Goal: Navigation & Orientation: Understand site structure

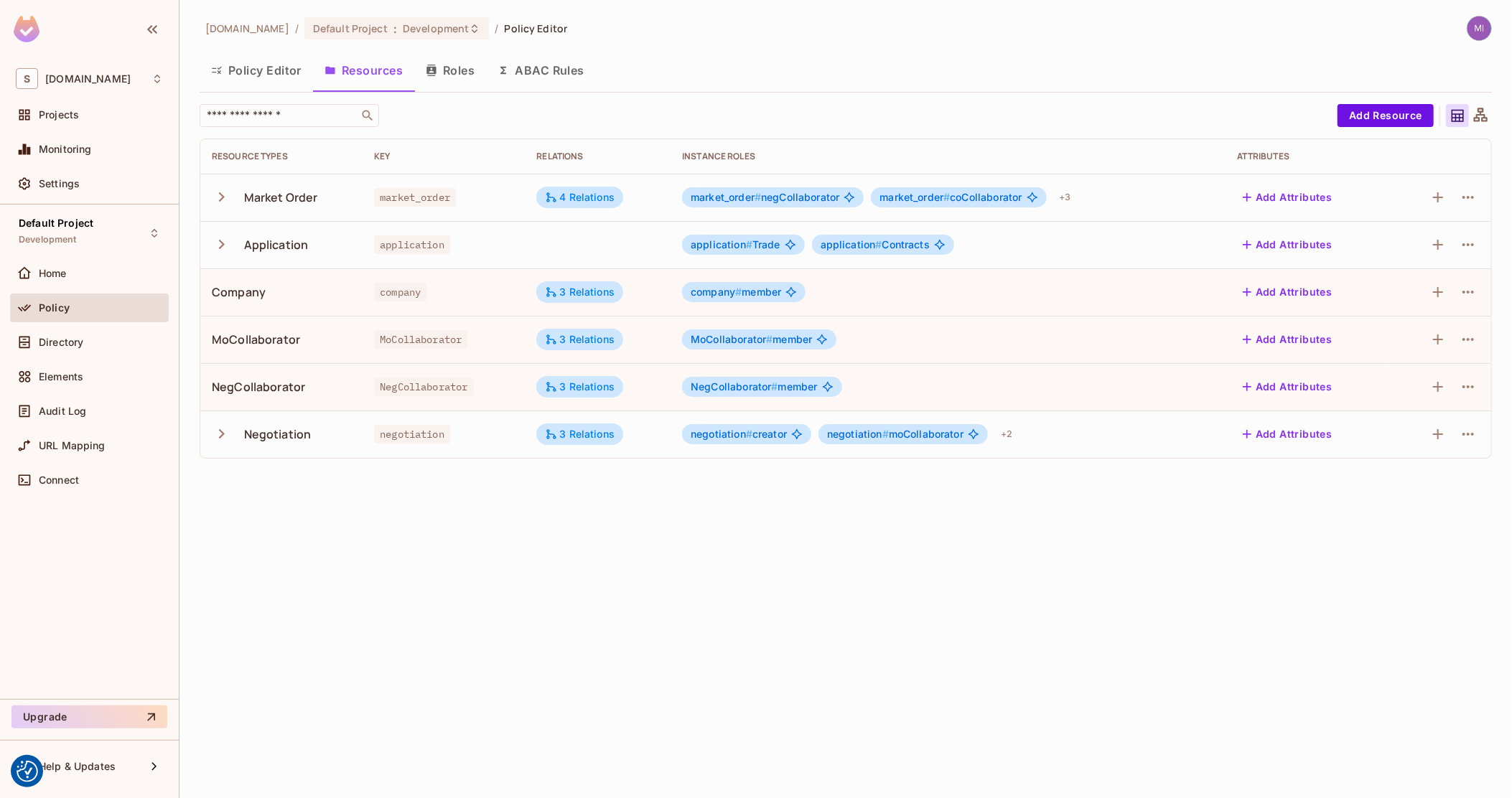
click at [258, 76] on button "Policy Editor" at bounding box center [256, 70] width 113 height 36
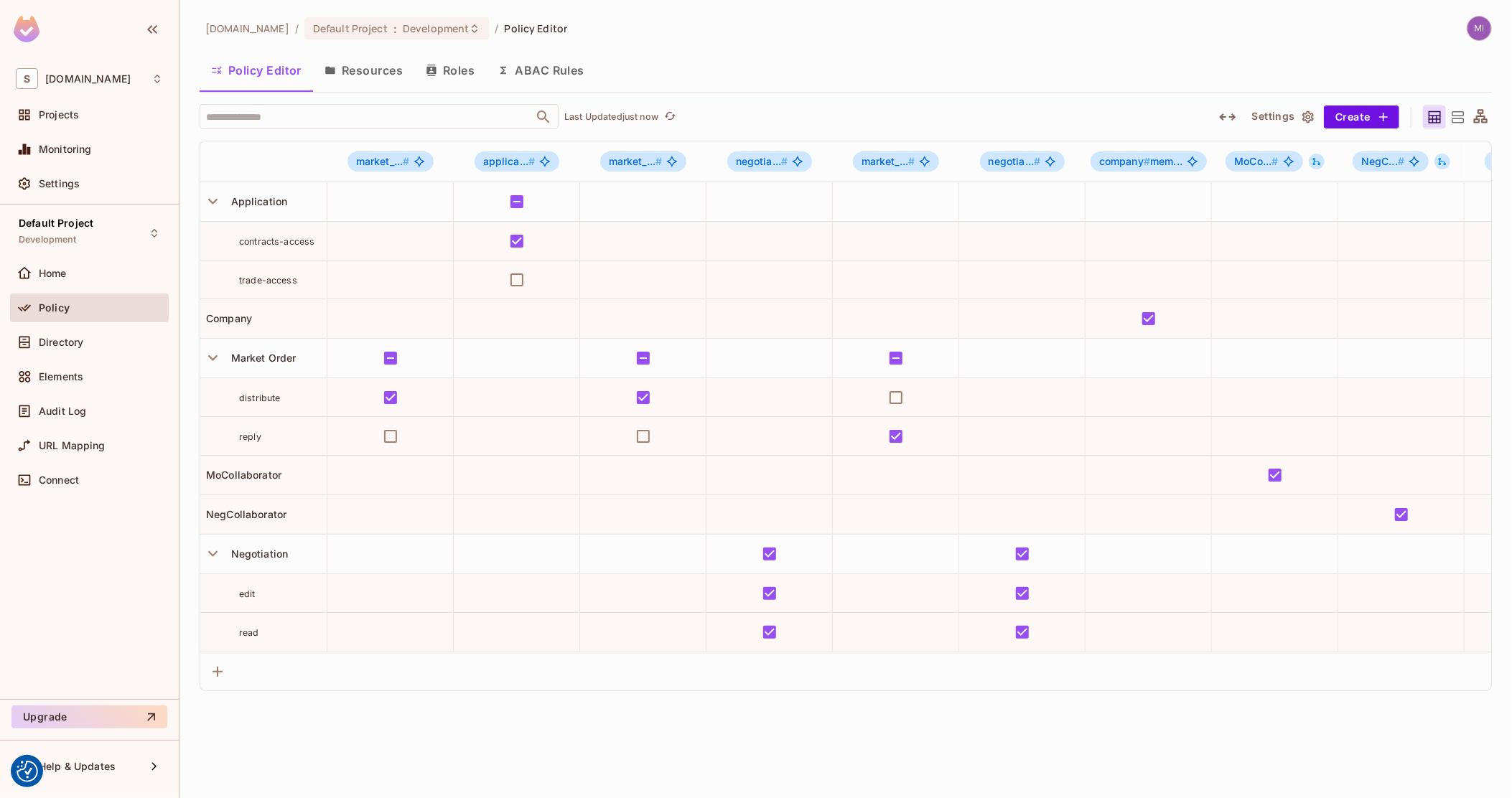
click at [383, 62] on button "Resources" at bounding box center [363, 70] width 101 height 36
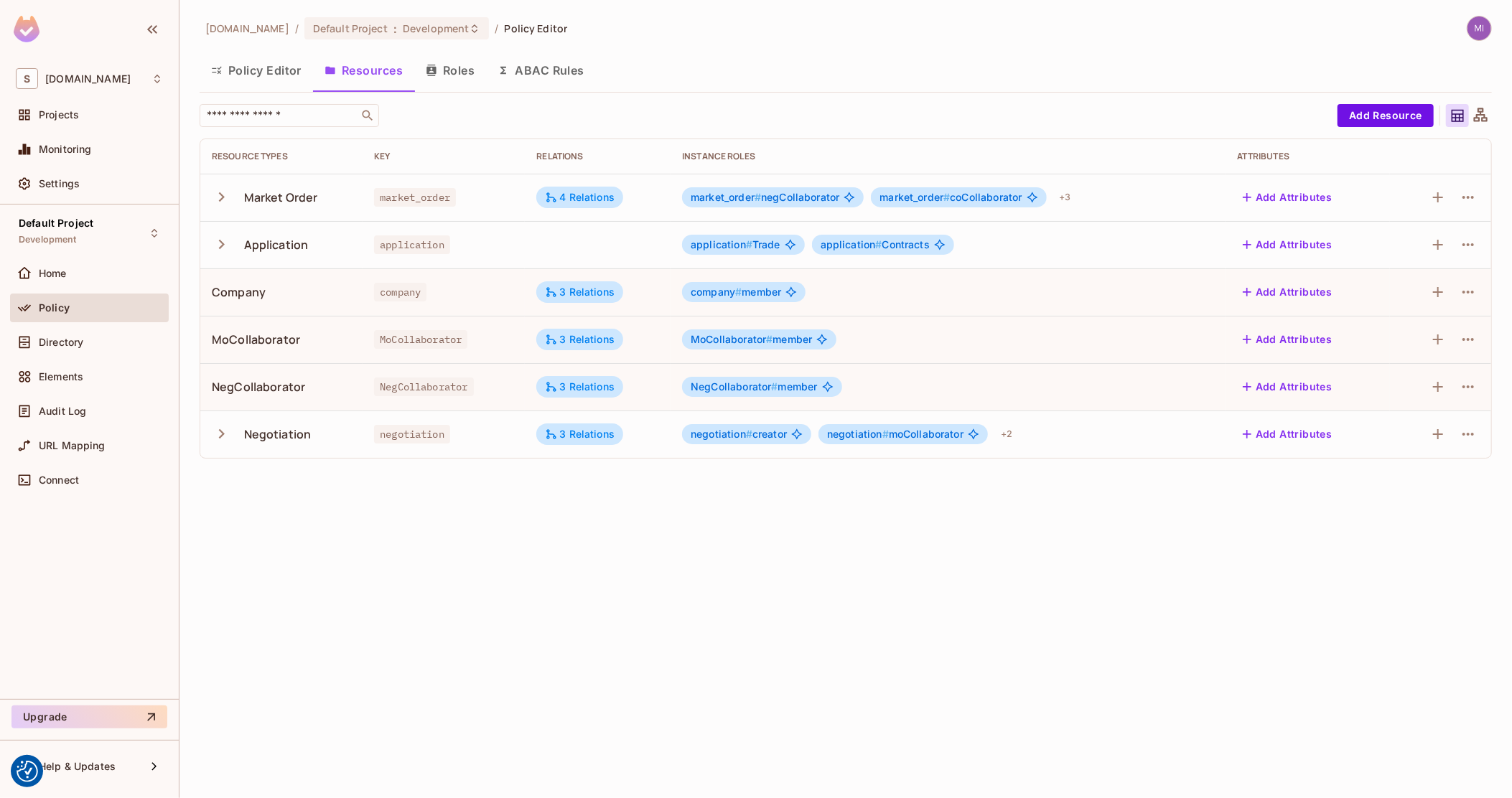
click at [447, 78] on button "Roles" at bounding box center [450, 70] width 72 height 36
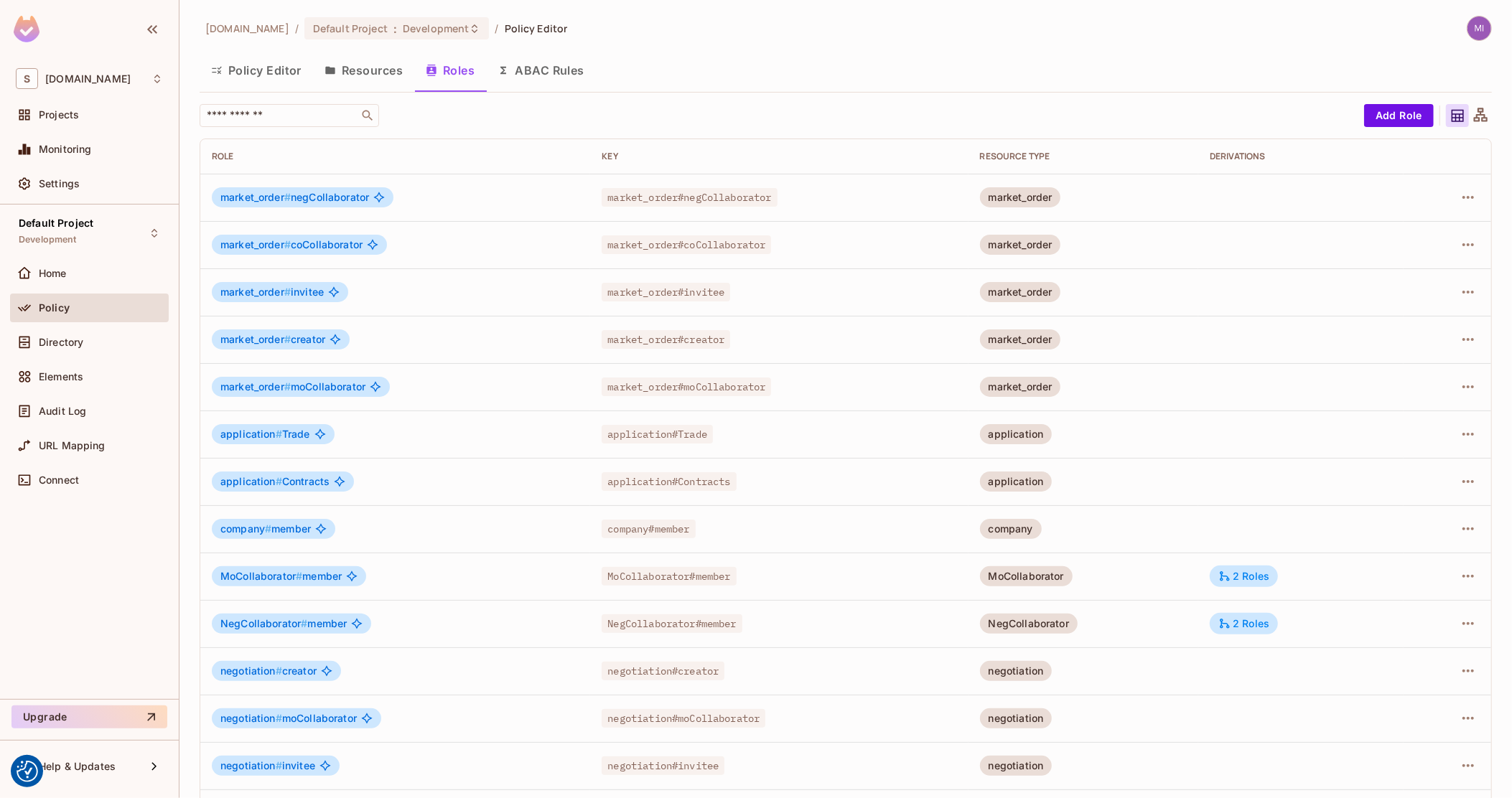
click at [243, 69] on button "Policy Editor" at bounding box center [256, 70] width 113 height 36
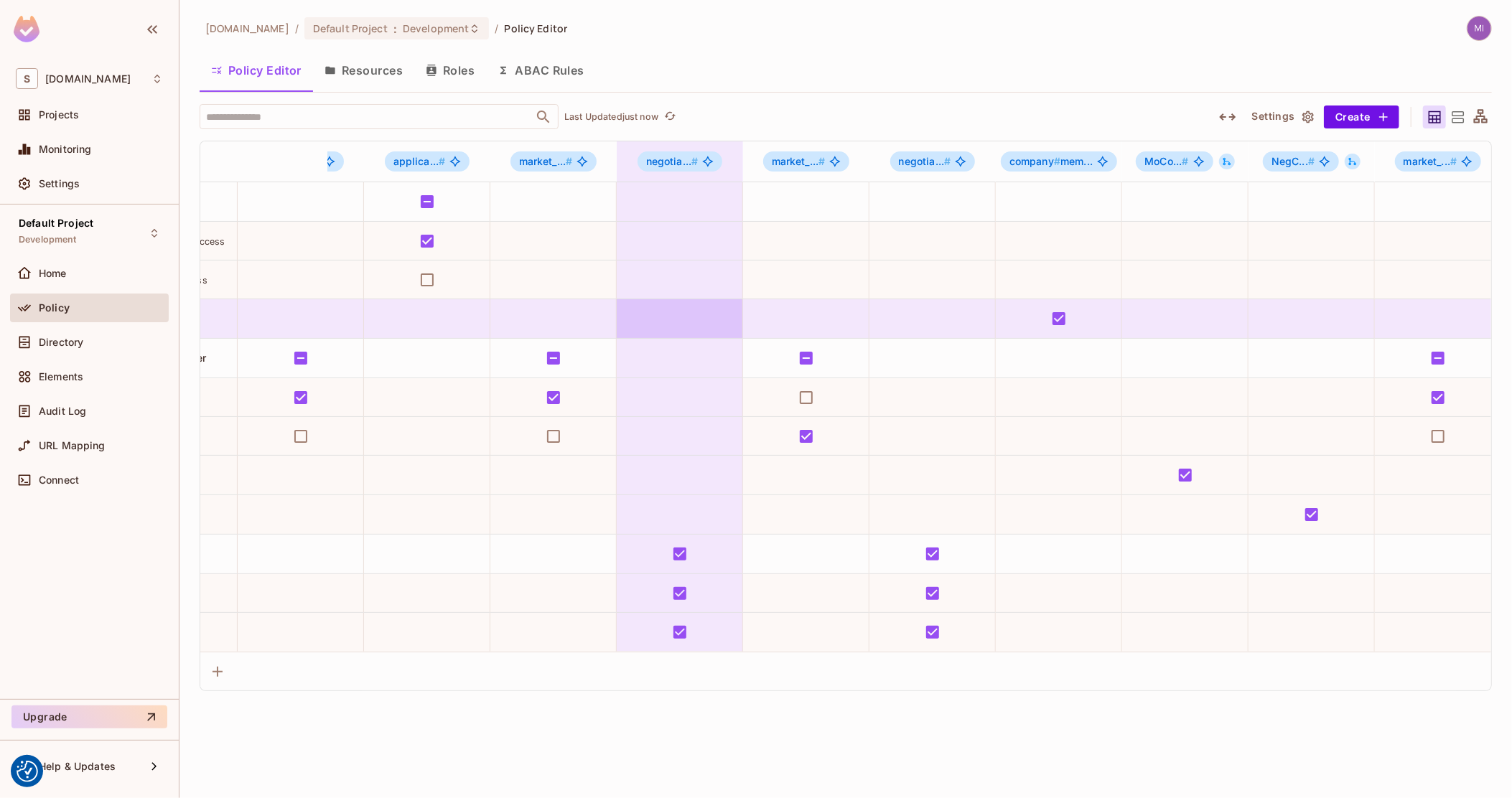
drag, startPoint x: 600, startPoint y: 300, endPoint x: 645, endPoint y: 302, distance: 45.0
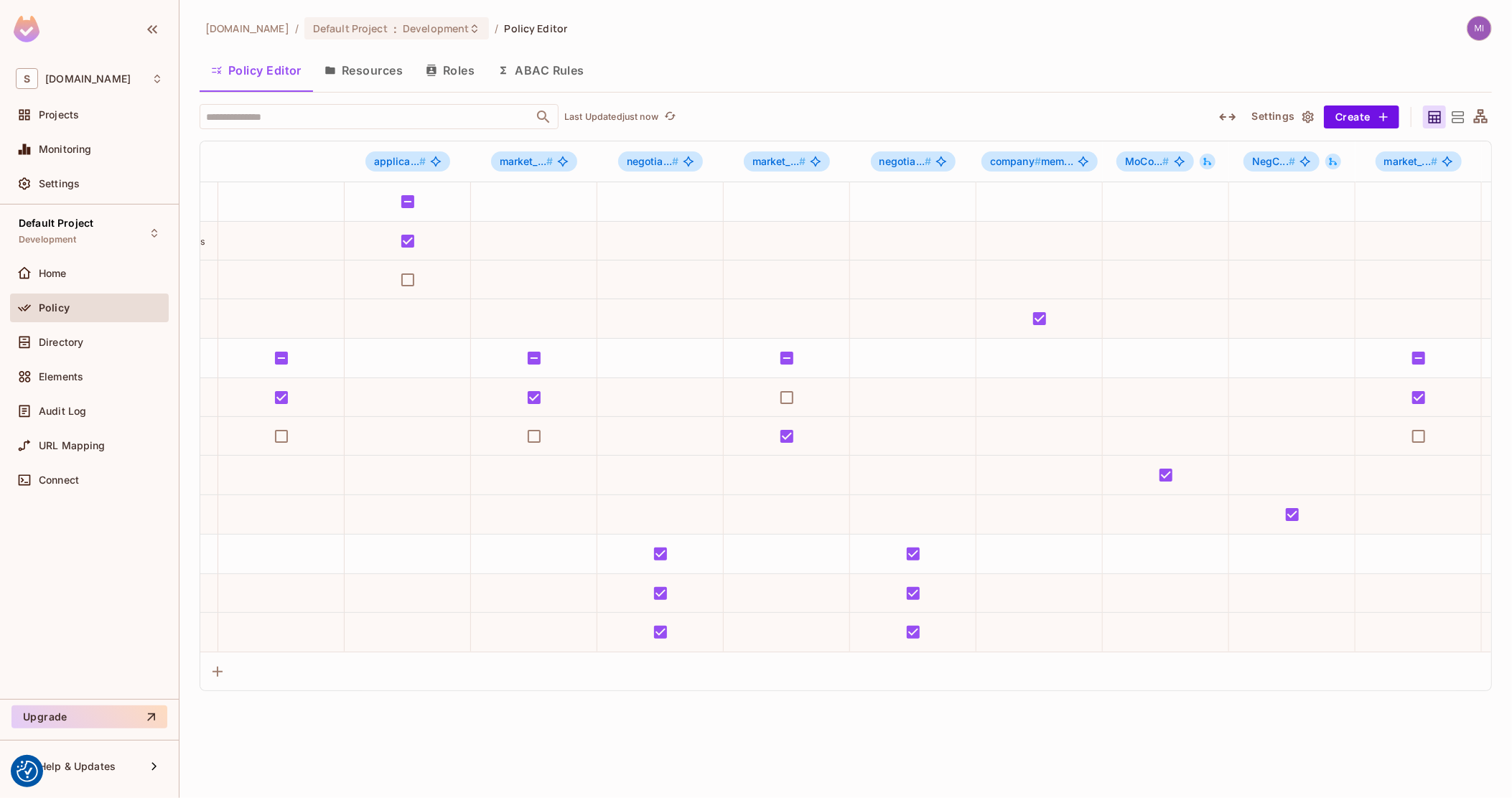
click at [1225, 112] on icon "button" at bounding box center [1227, 117] width 17 height 17
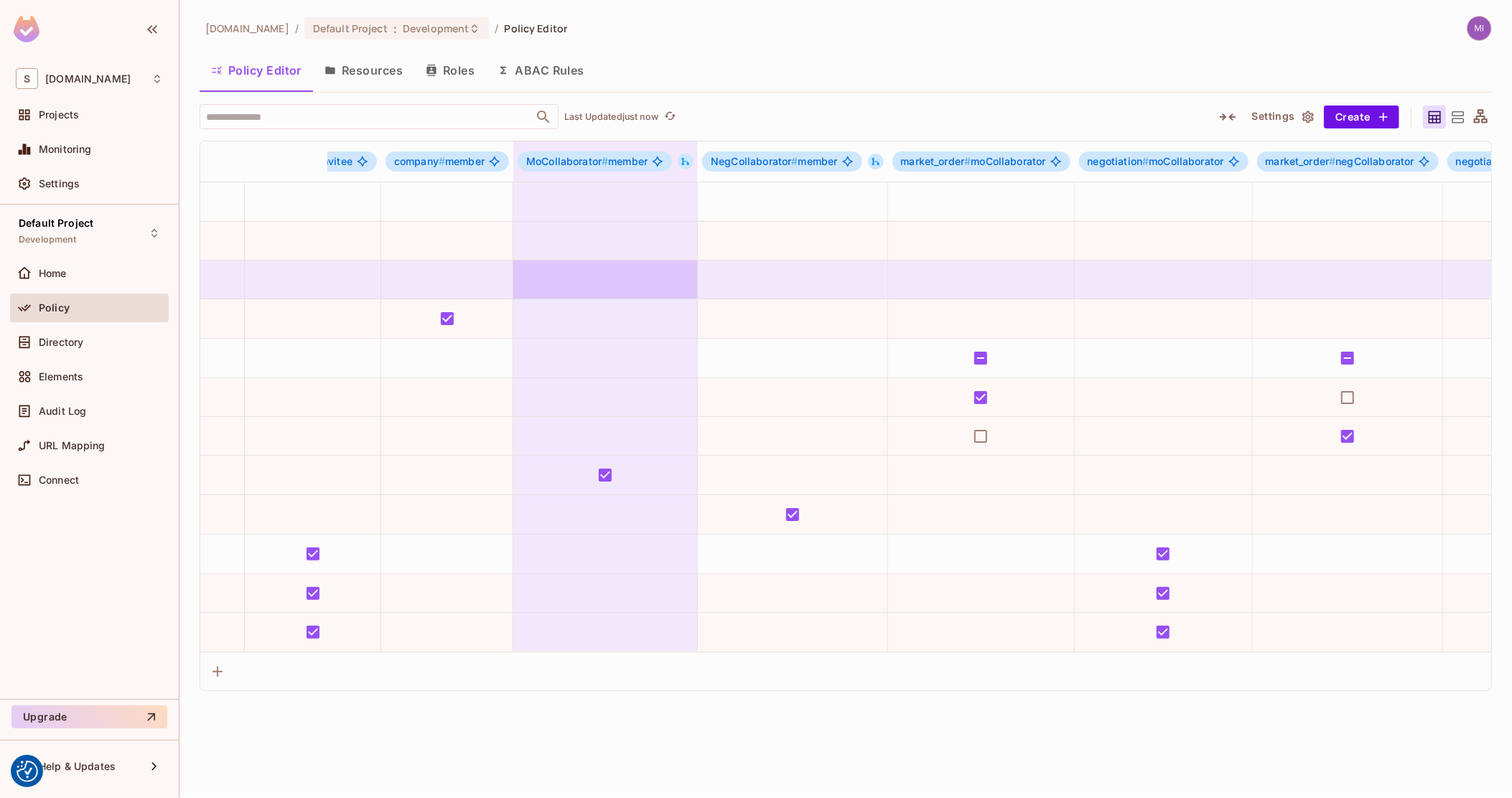
drag, startPoint x: 1095, startPoint y: 286, endPoint x: 1214, endPoint y: 287, distance: 119.0
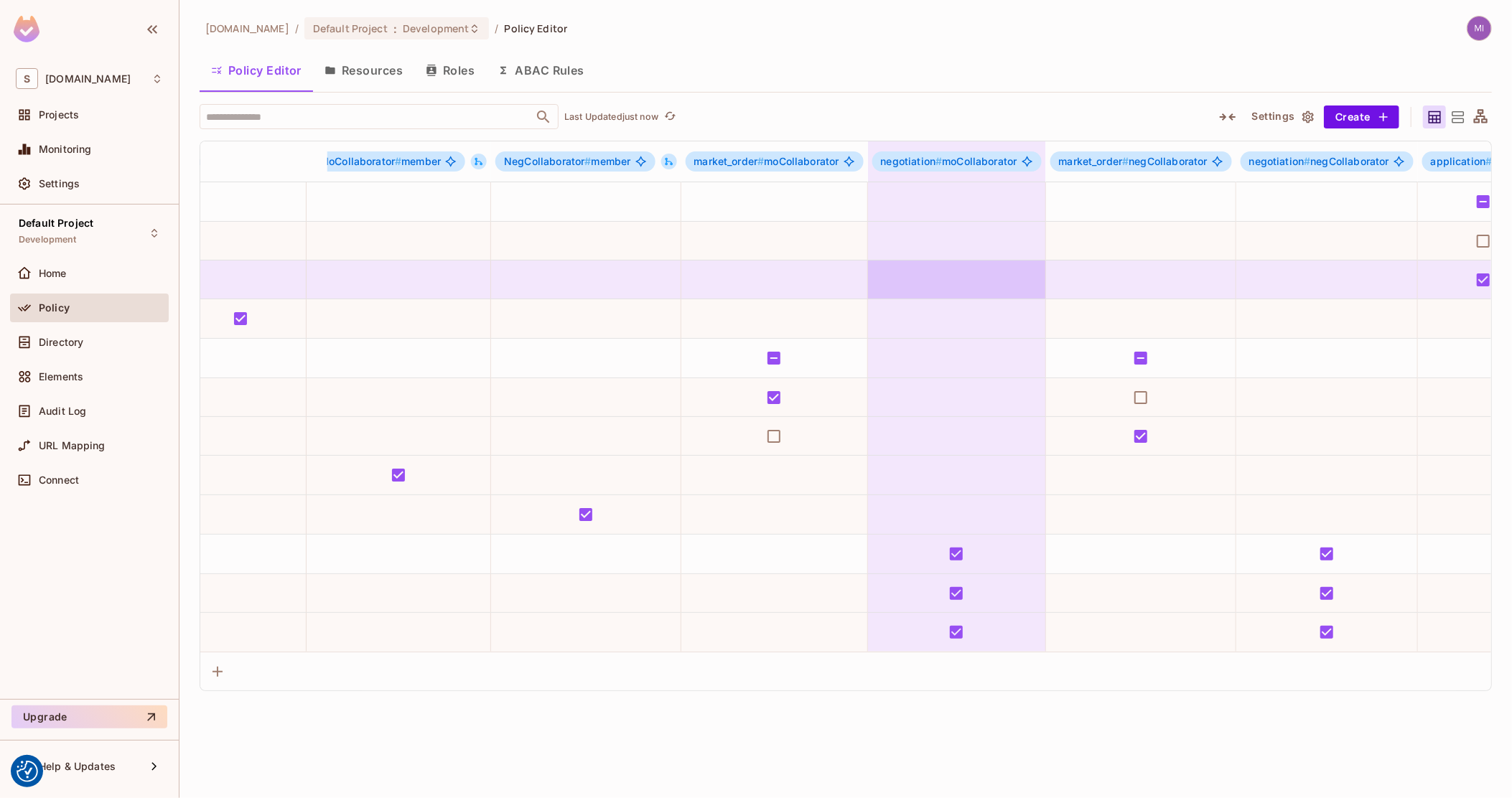
drag, startPoint x: 1034, startPoint y: 292, endPoint x: 1077, endPoint y: 297, distance: 43.3
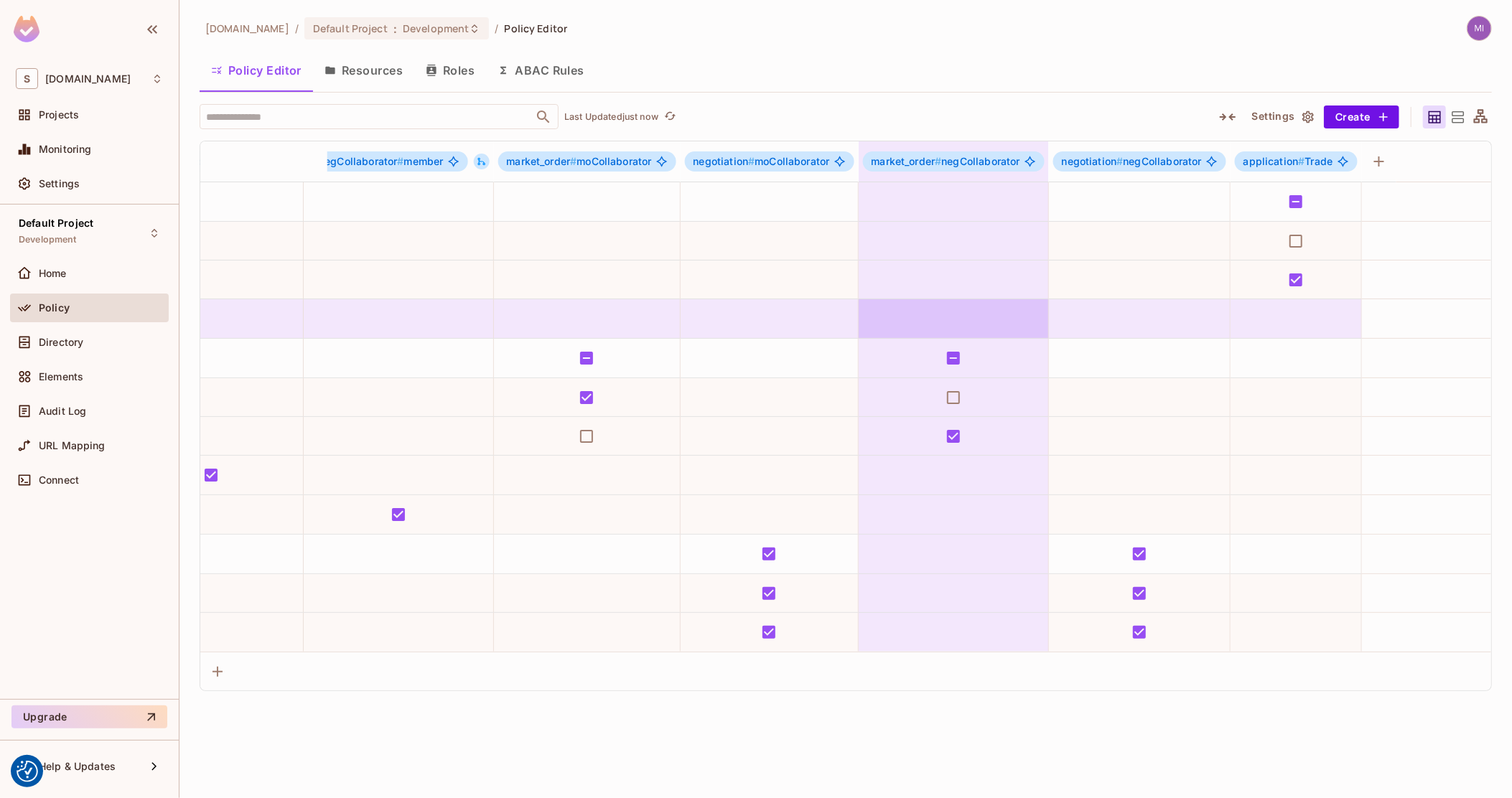
scroll to position [0, 1285]
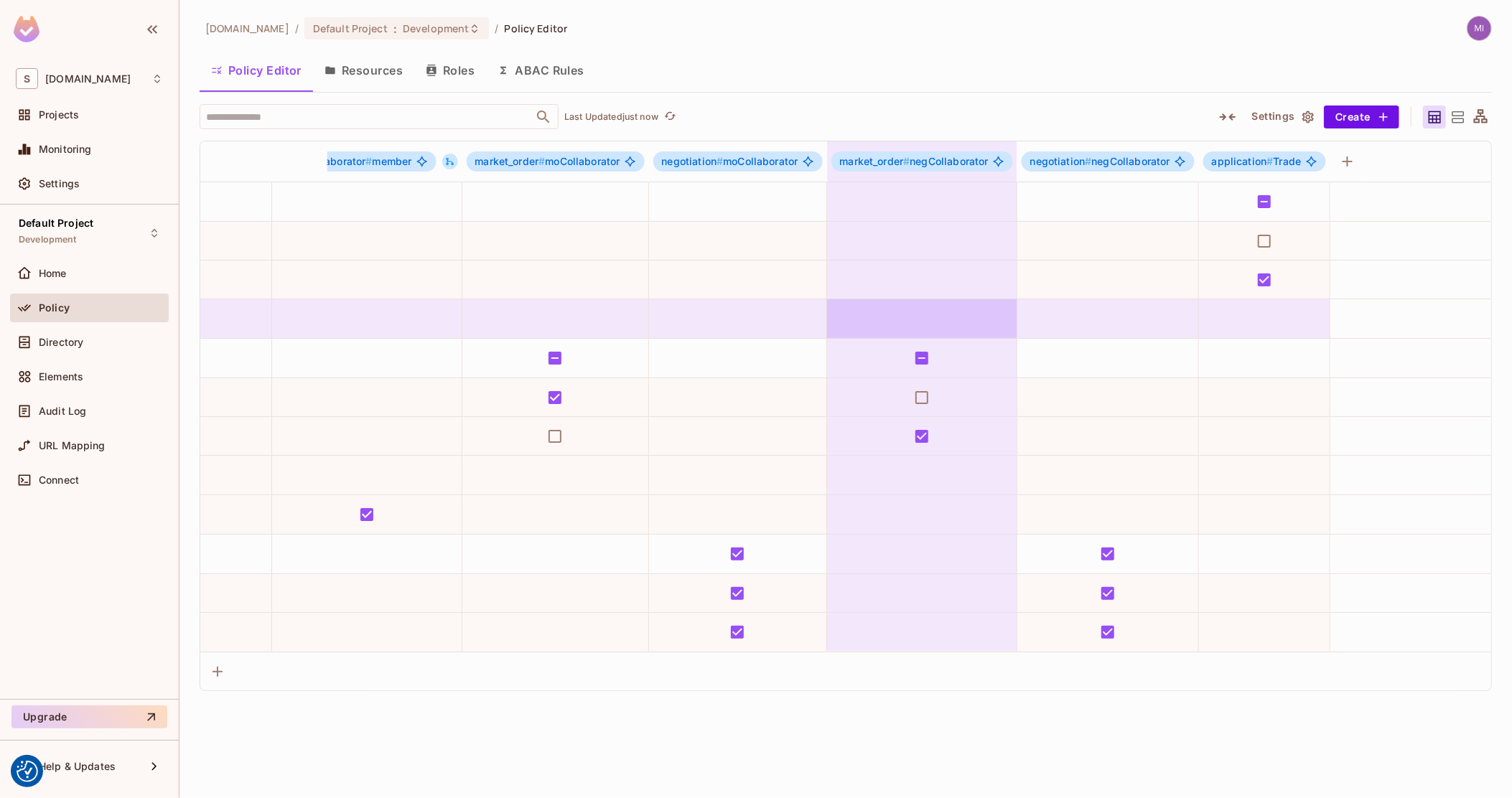
drag, startPoint x: 1087, startPoint y: 298, endPoint x: 1130, endPoint y: 302, distance: 43.2
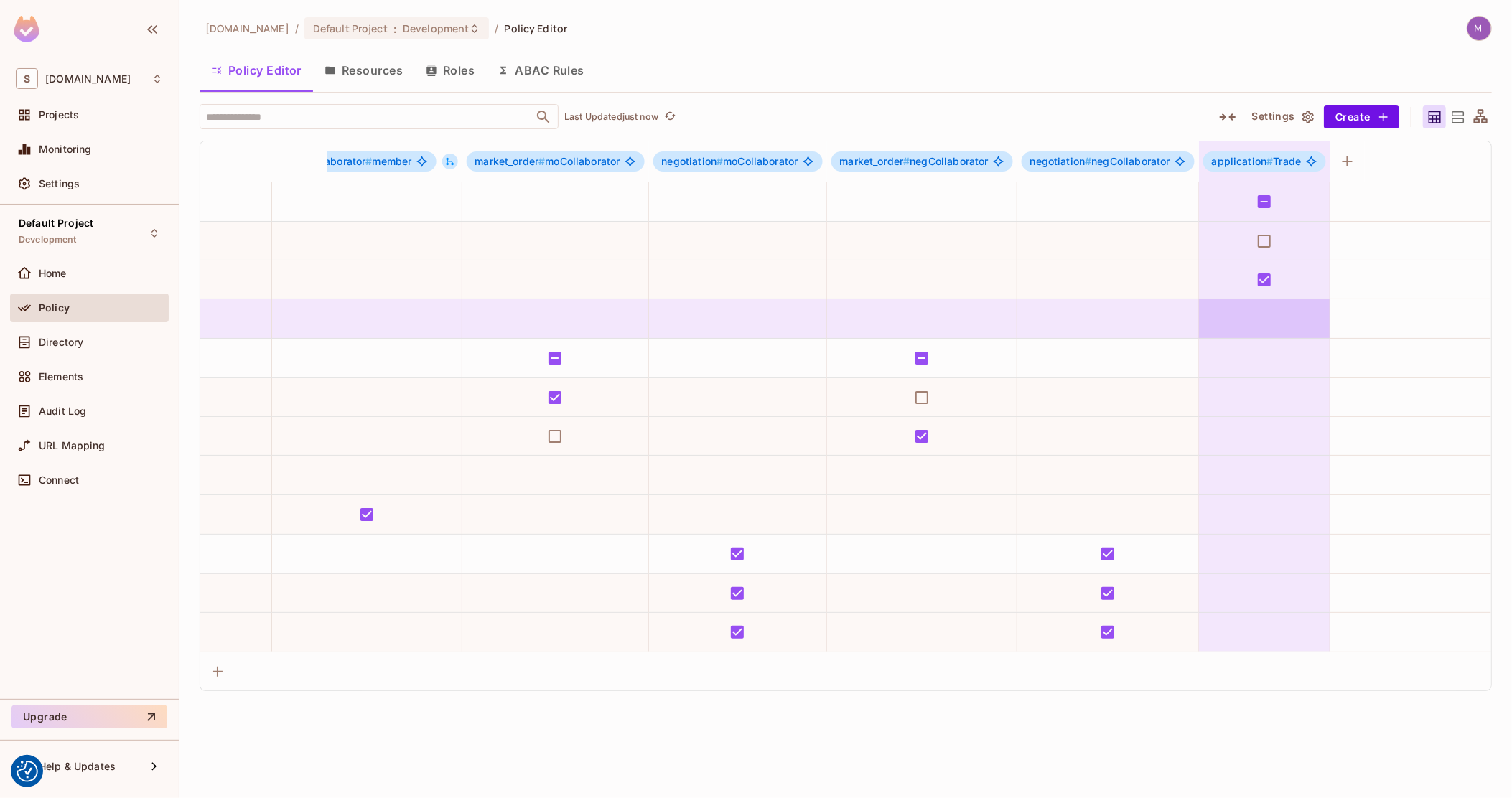
drag, startPoint x: 1130, startPoint y: 302, endPoint x: 1269, endPoint y: 308, distance: 139.1
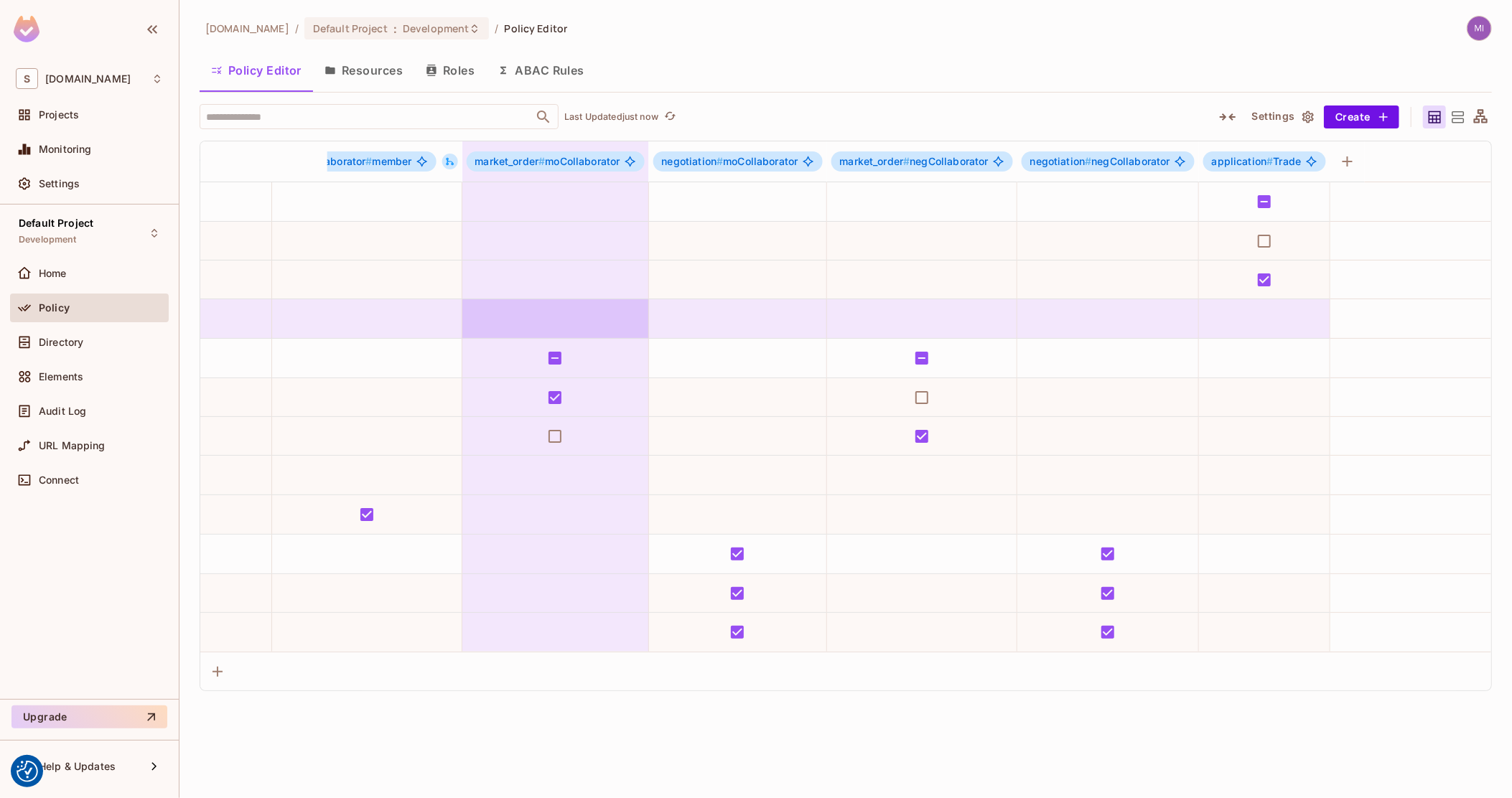
drag, startPoint x: 1226, startPoint y: 335, endPoint x: 470, endPoint y: 302, distance: 756.7
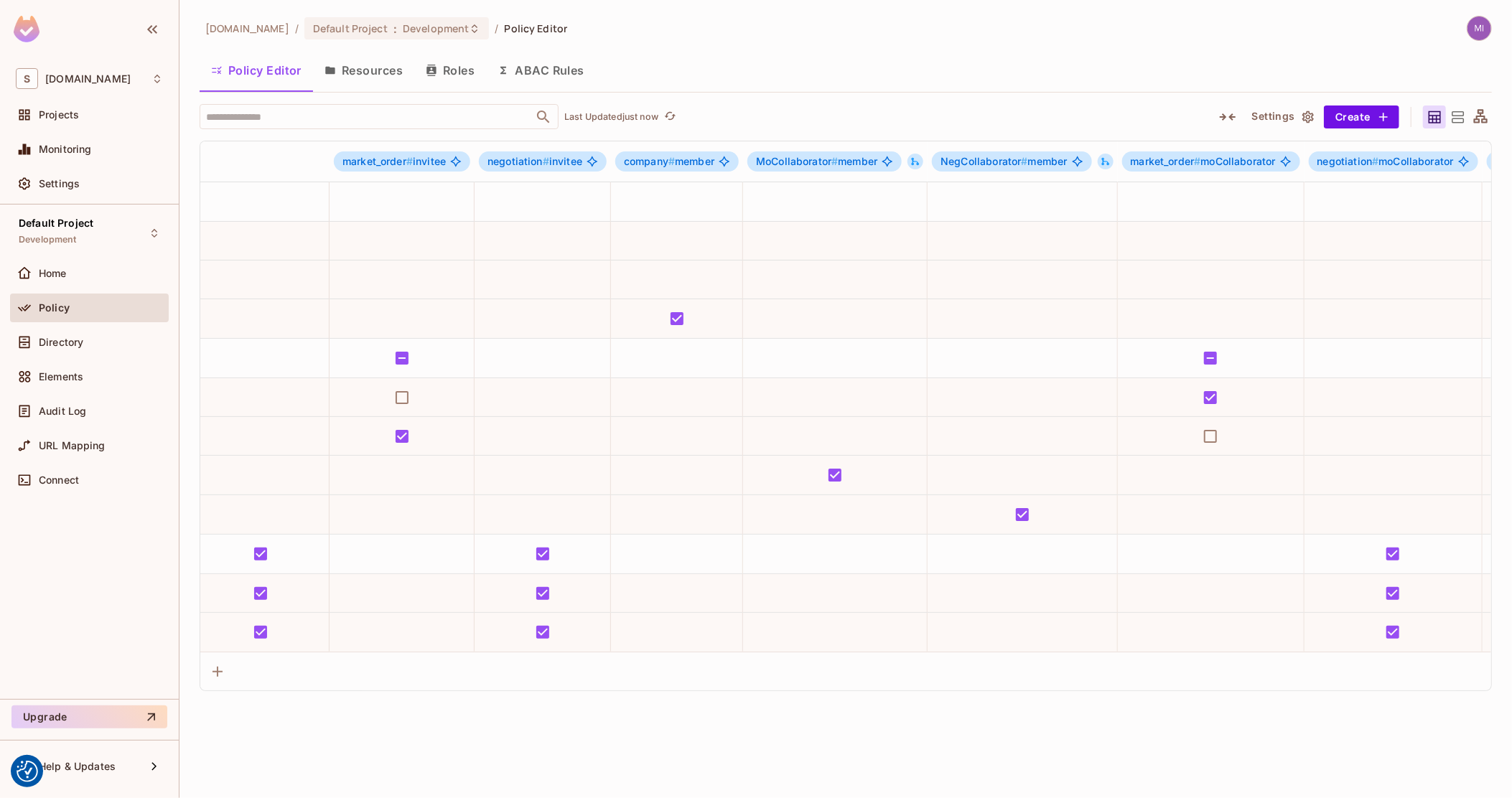
scroll to position [0, 0]
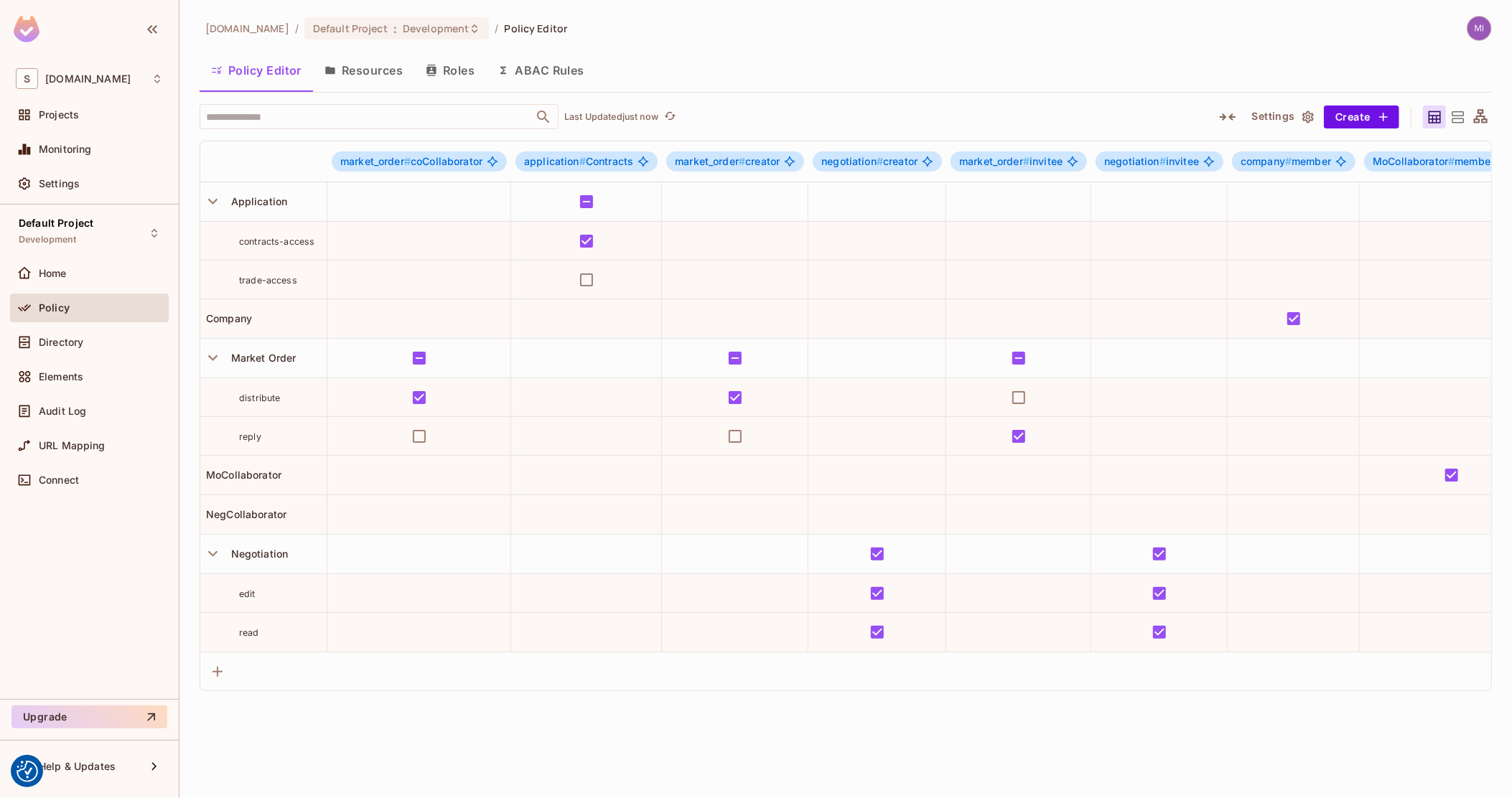
drag, startPoint x: 696, startPoint y: 291, endPoint x: -7, endPoint y: 261, distance: 703.6
click at [1454, 111] on icon at bounding box center [1457, 117] width 18 height 18
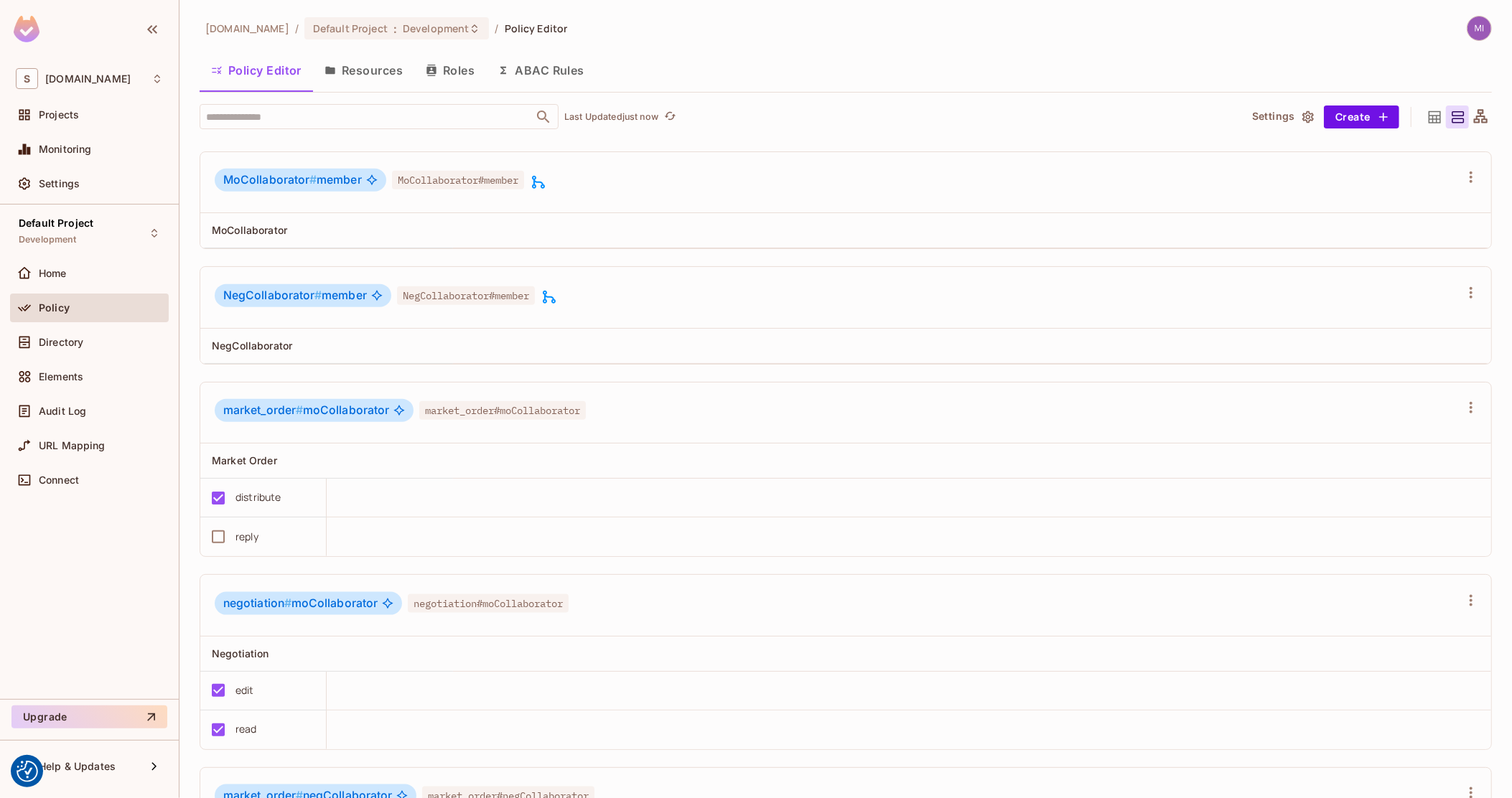
scroll to position [1256, 0]
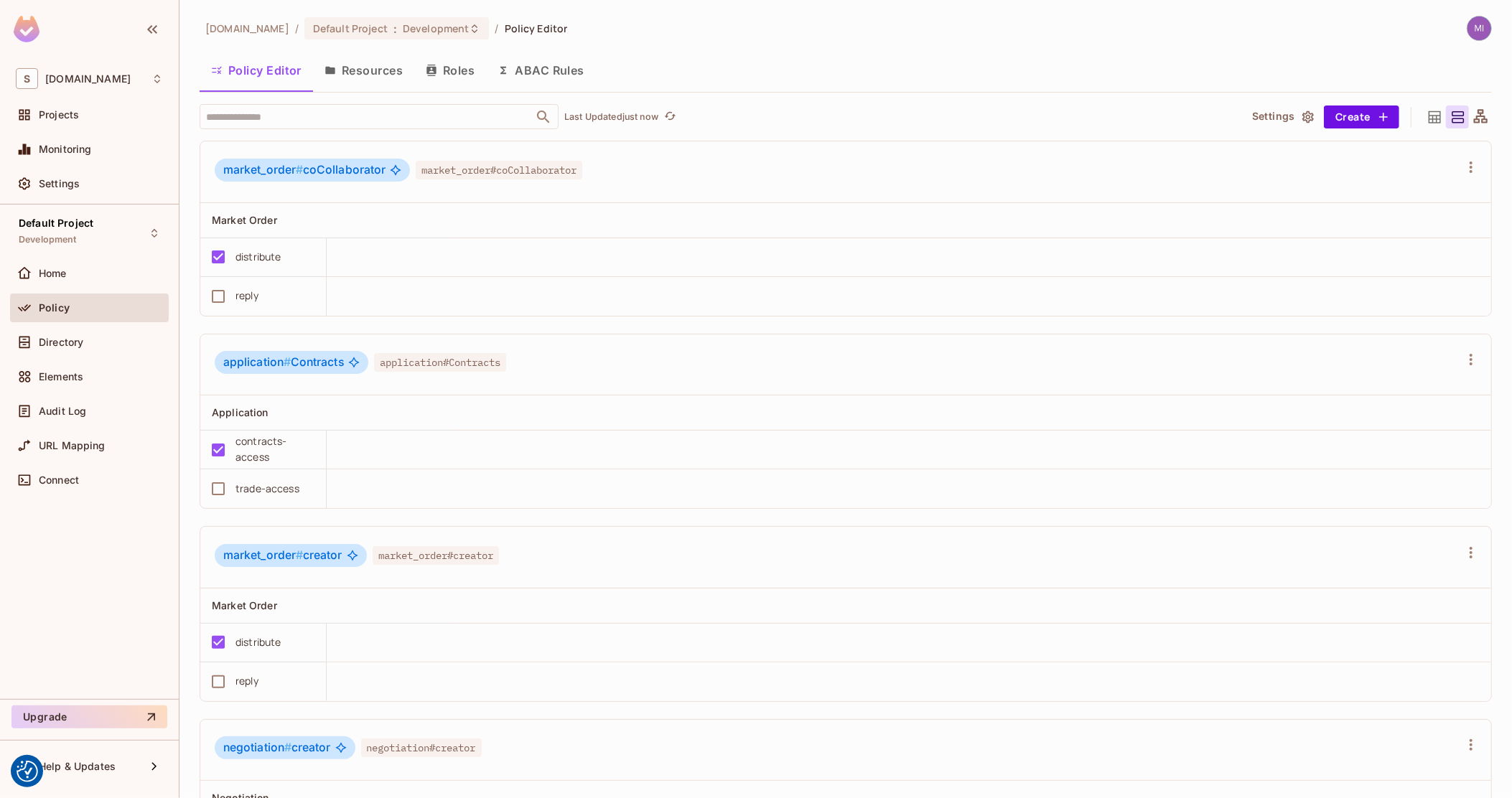
click at [1426, 119] on icon at bounding box center [1434, 117] width 18 height 18
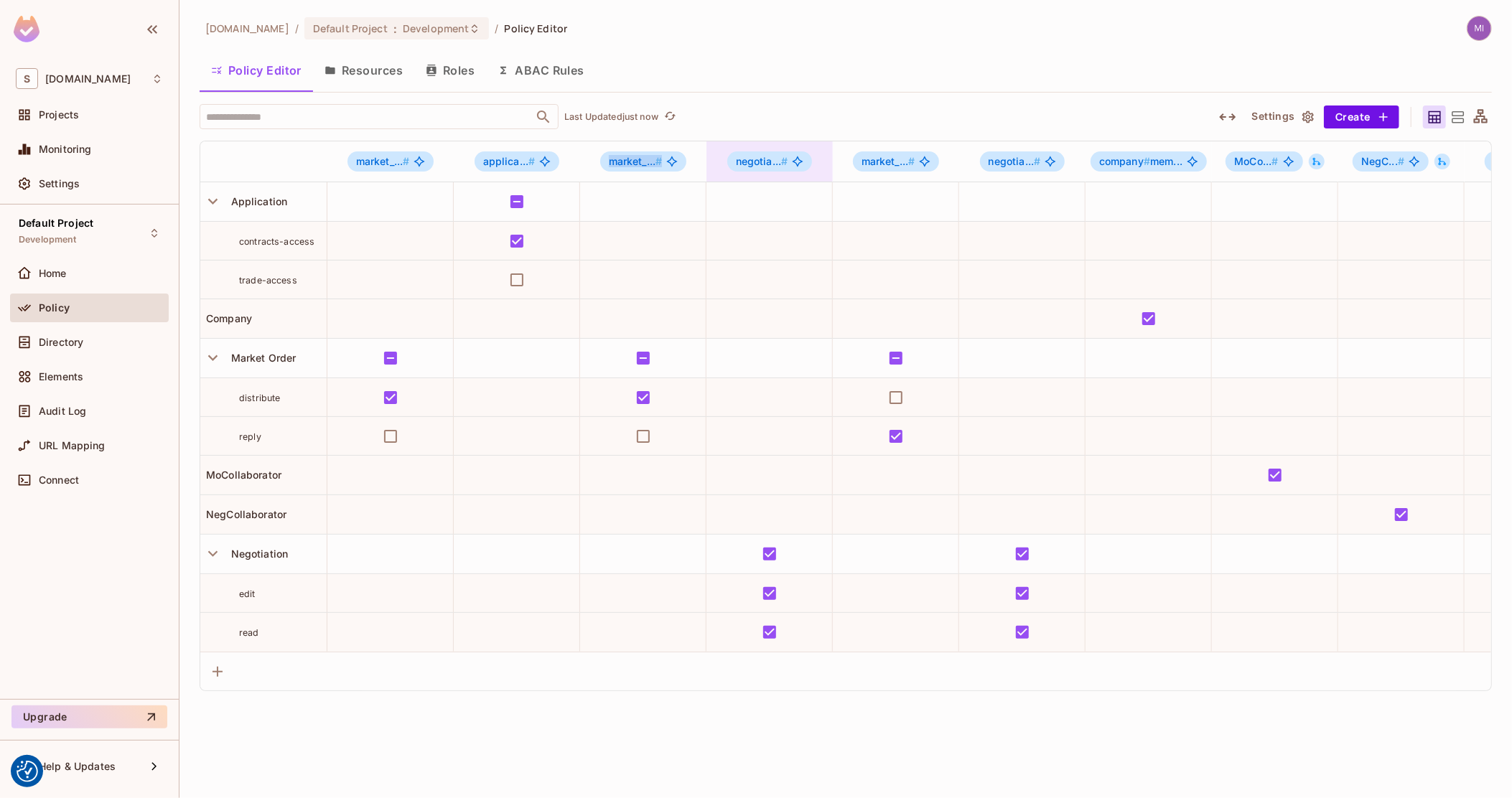
drag, startPoint x: 559, startPoint y: 143, endPoint x: 707, endPoint y: 159, distance: 148.9
click at [707, 159] on tr "market_... # applica... # market_... # negotia... # market_... # negotia... # c…" at bounding box center [1229, 162] width 2057 height 41
click at [789, 124] on div "​ Last Updated just now" at bounding box center [698, 116] width 996 height 25
click at [1457, 116] on icon at bounding box center [1457, 116] width 12 height 11
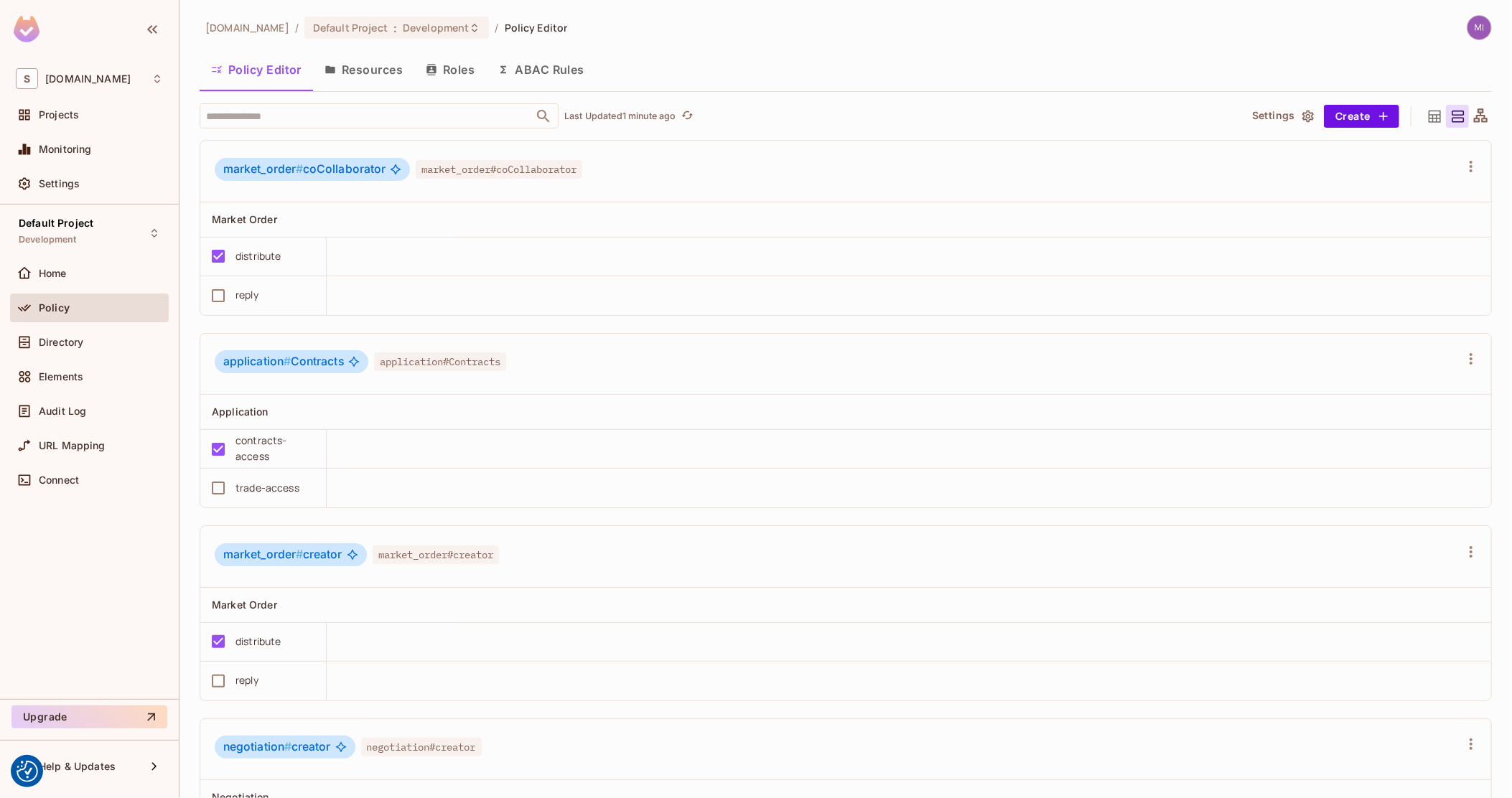
click at [1426, 116] on icon at bounding box center [1434, 116] width 18 height 18
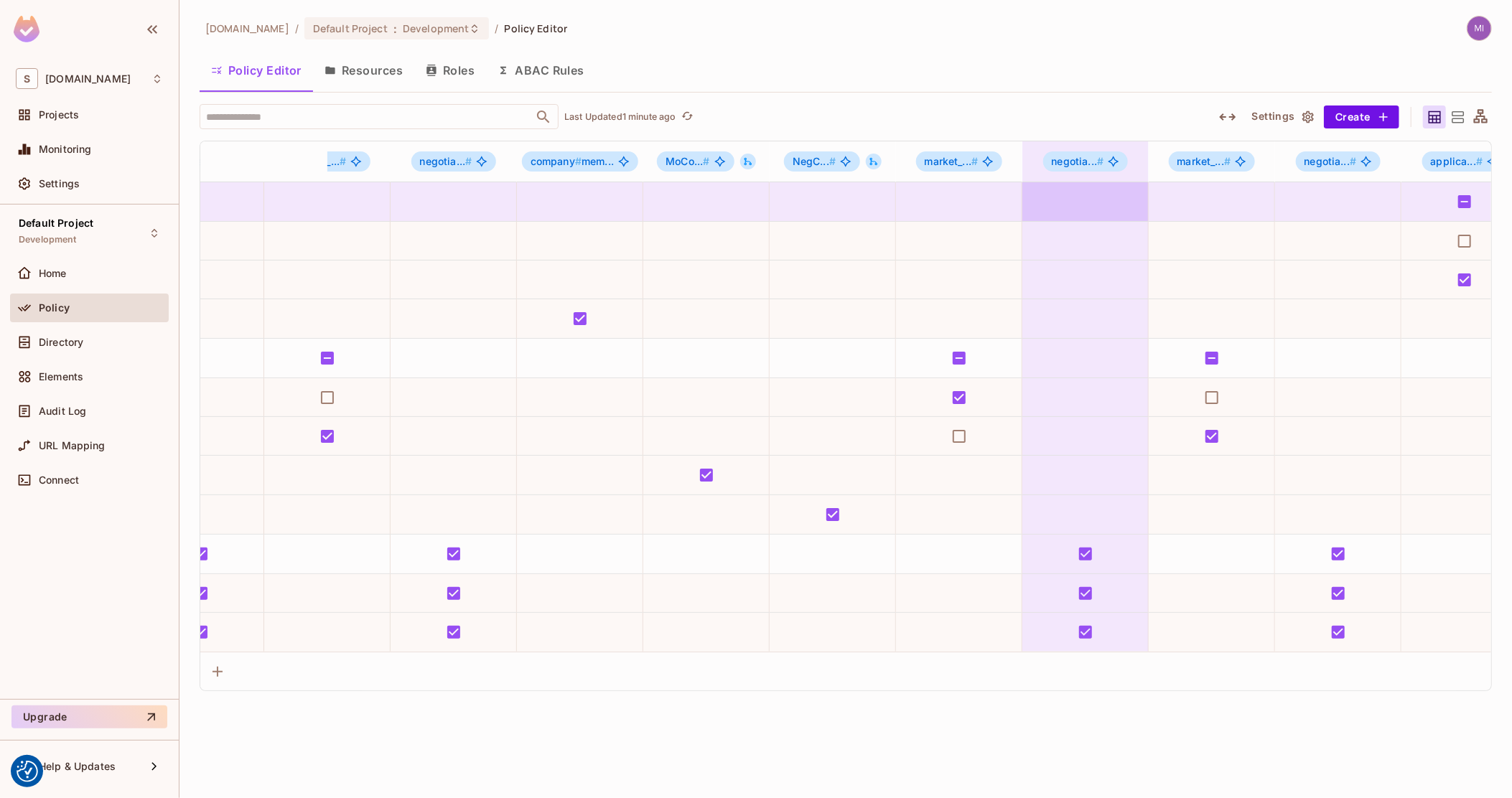
scroll to position [0, 765]
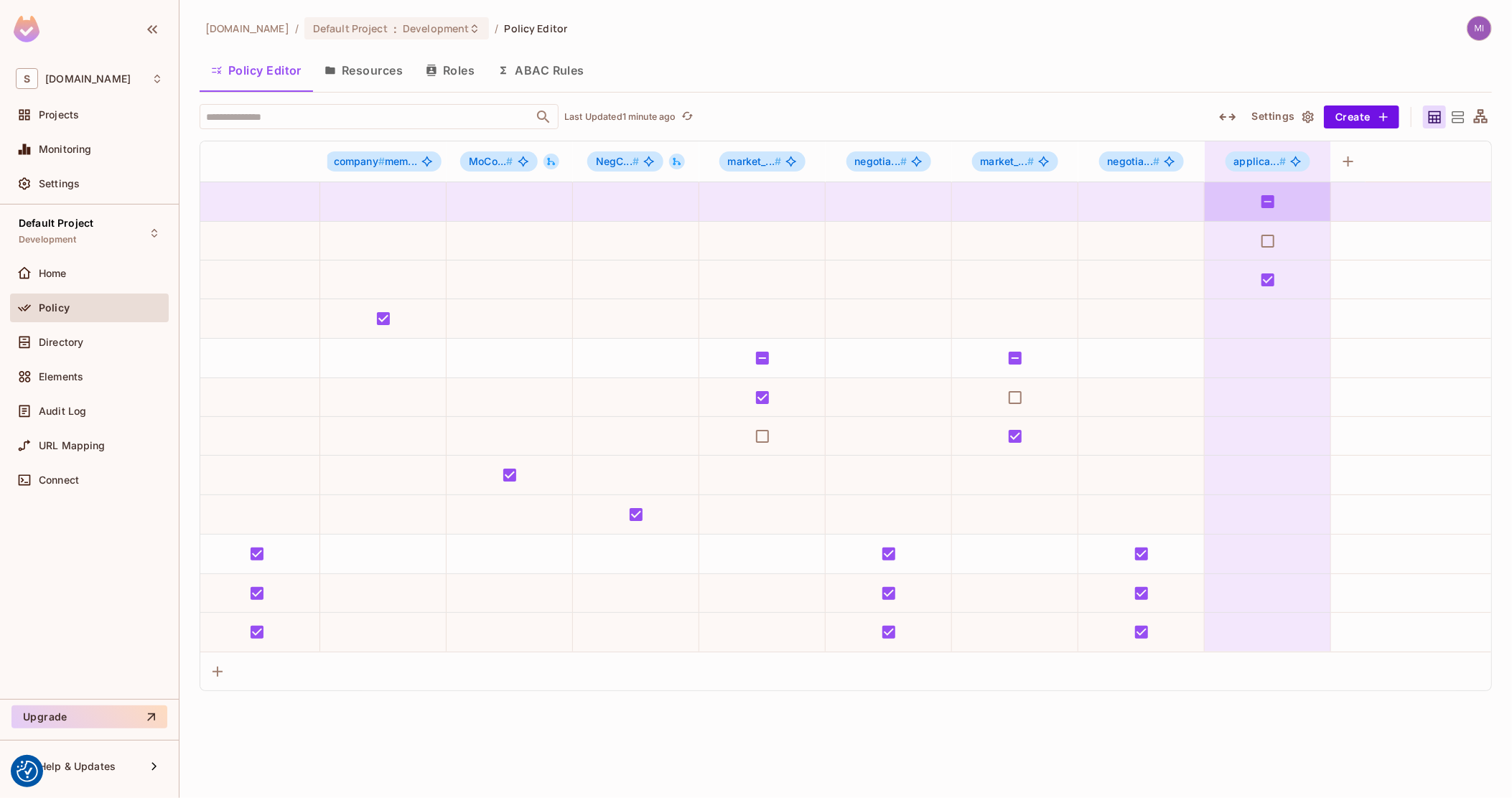
drag, startPoint x: 918, startPoint y: 202, endPoint x: 1250, endPoint y: 191, distance: 332.2
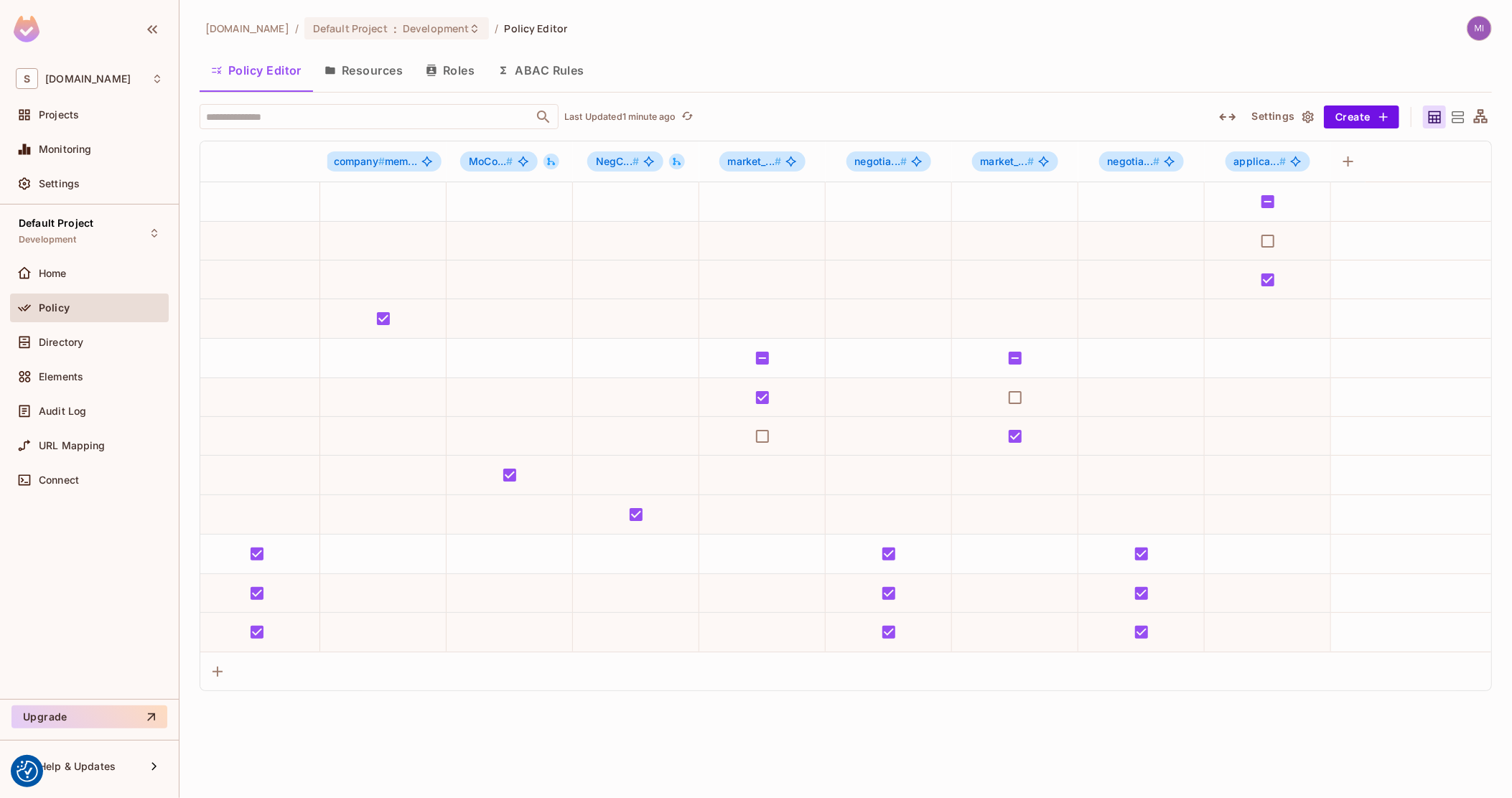
drag, startPoint x: 1385, startPoint y: 157, endPoint x: 1475, endPoint y: 145, distance: 90.8
click at [1475, 145] on th at bounding box center [1428, 162] width 126 height 41
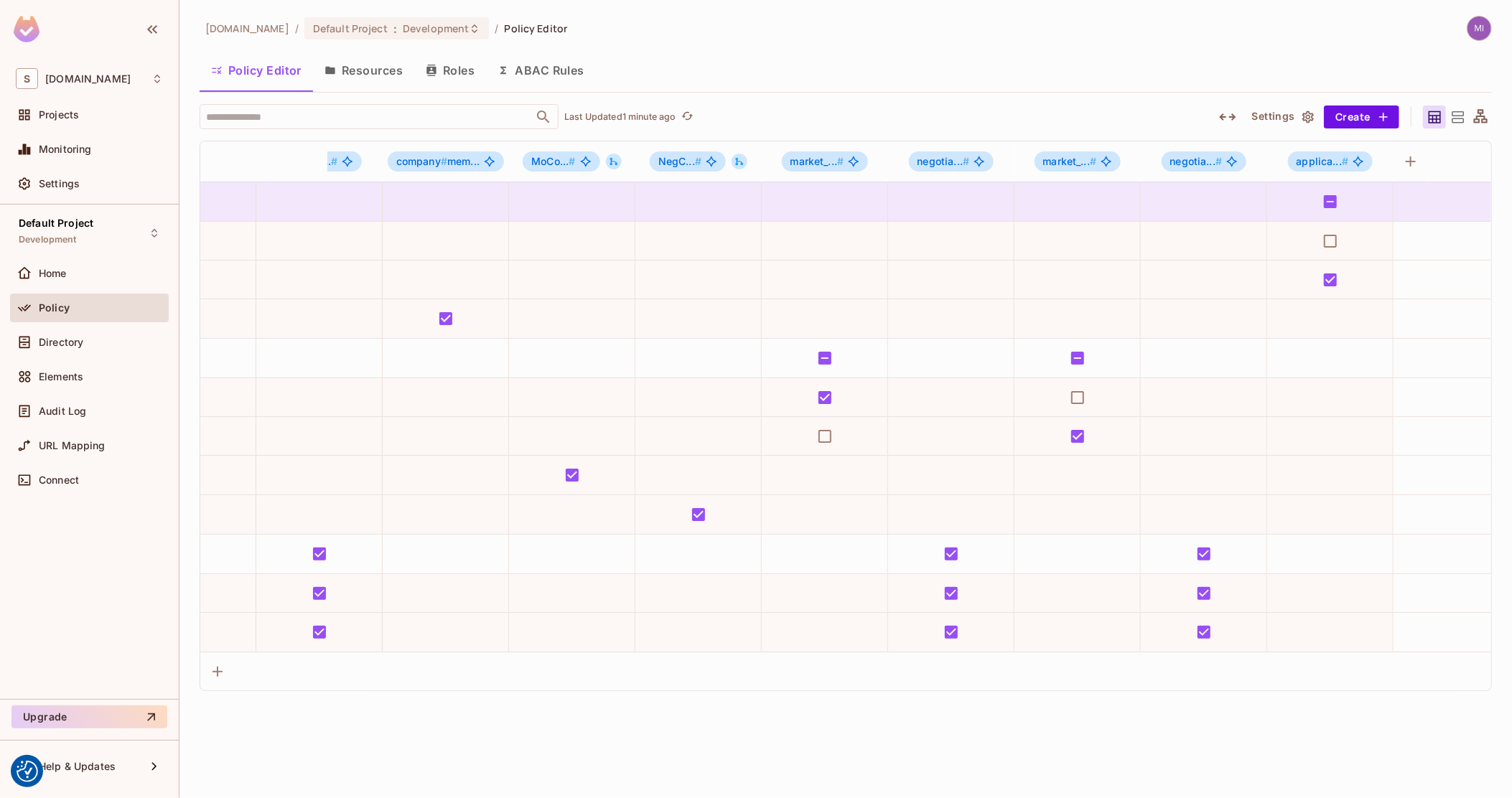
scroll to position [0, 0]
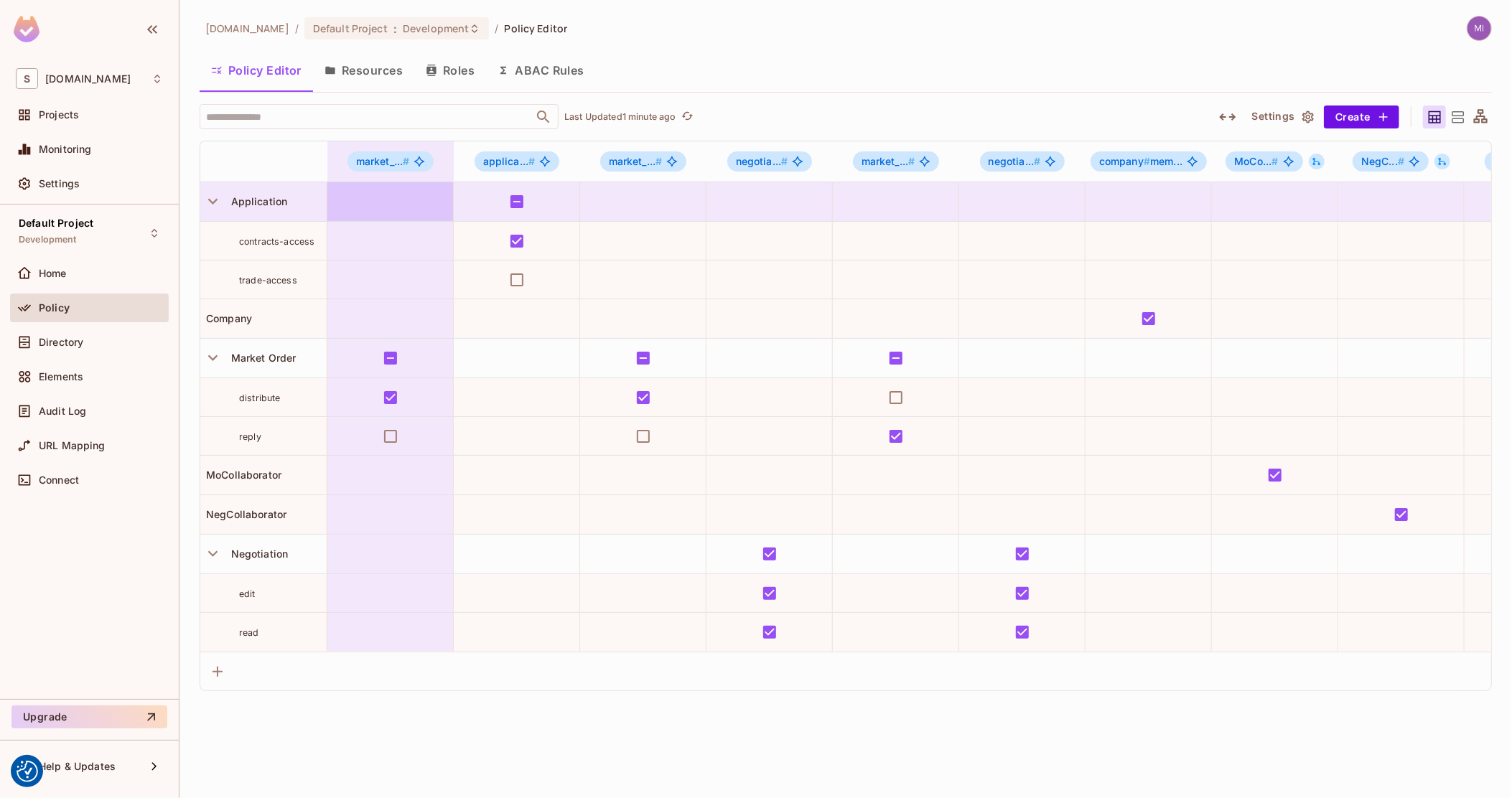
drag, startPoint x: 806, startPoint y: 204, endPoint x: 401, endPoint y: 197, distance: 405.1
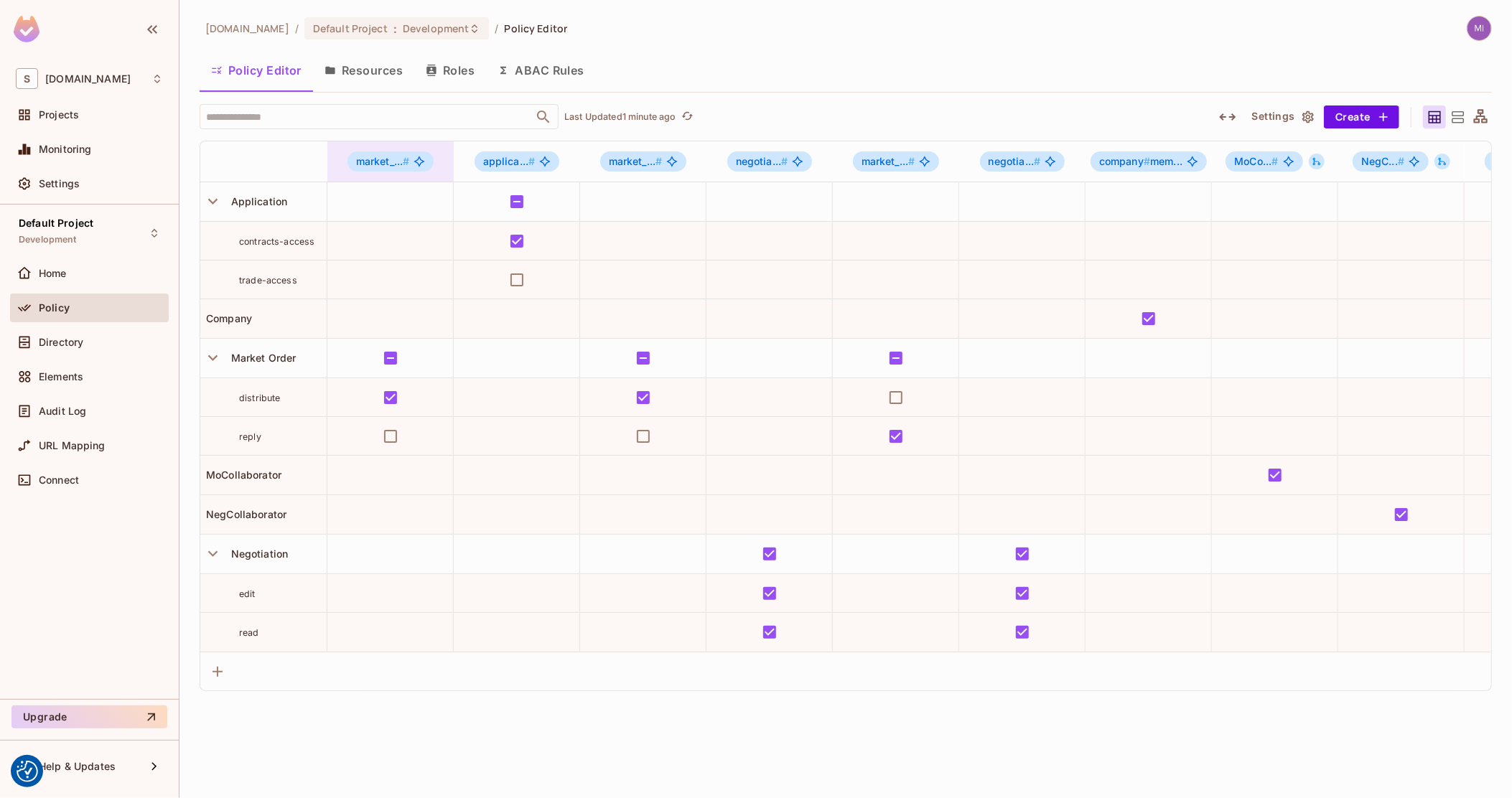
click at [336, 147] on div "market_... #" at bounding box center [391, 161] width 126 height 40
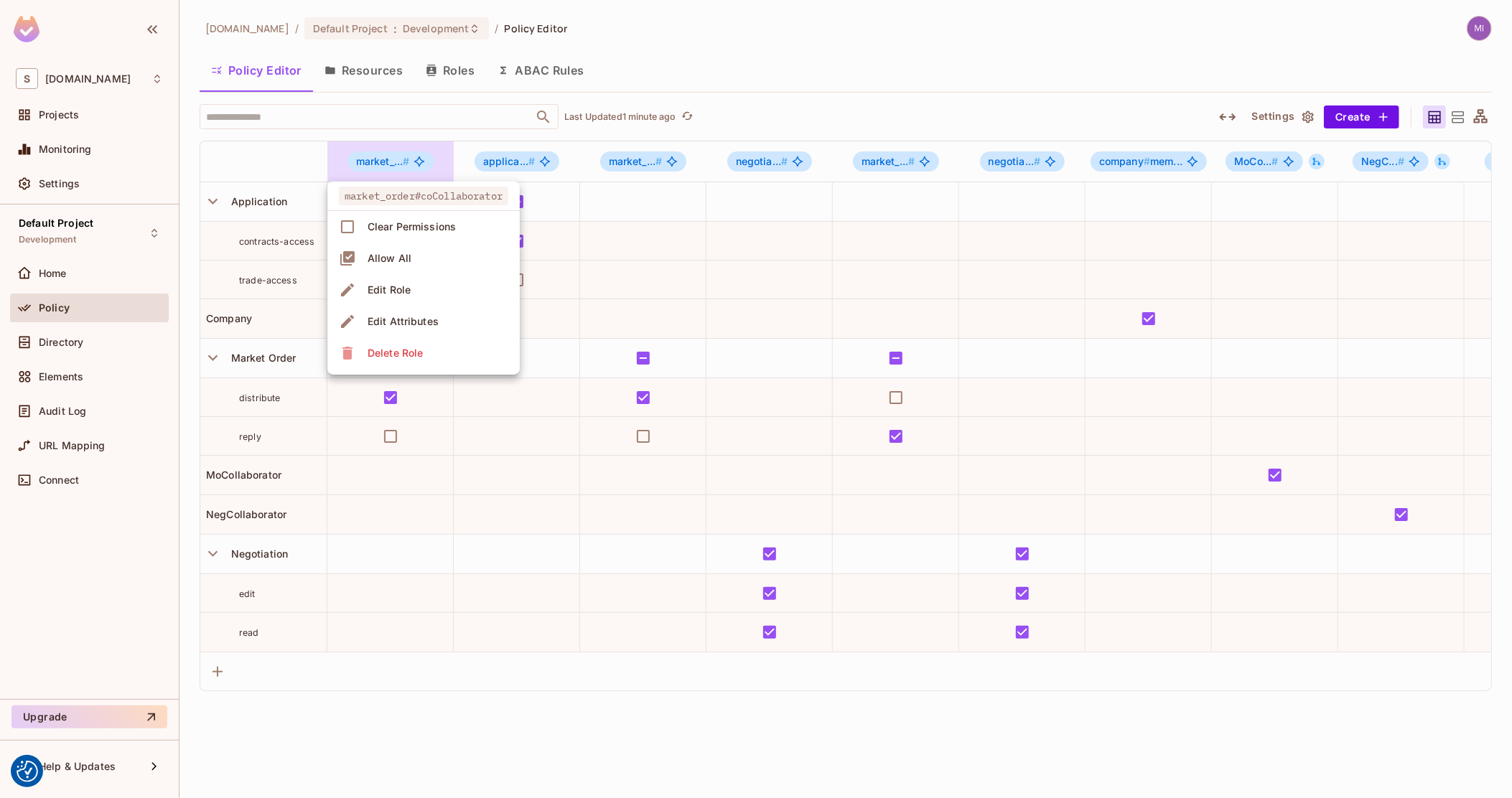
click at [273, 149] on div at bounding box center [756, 399] width 1512 height 798
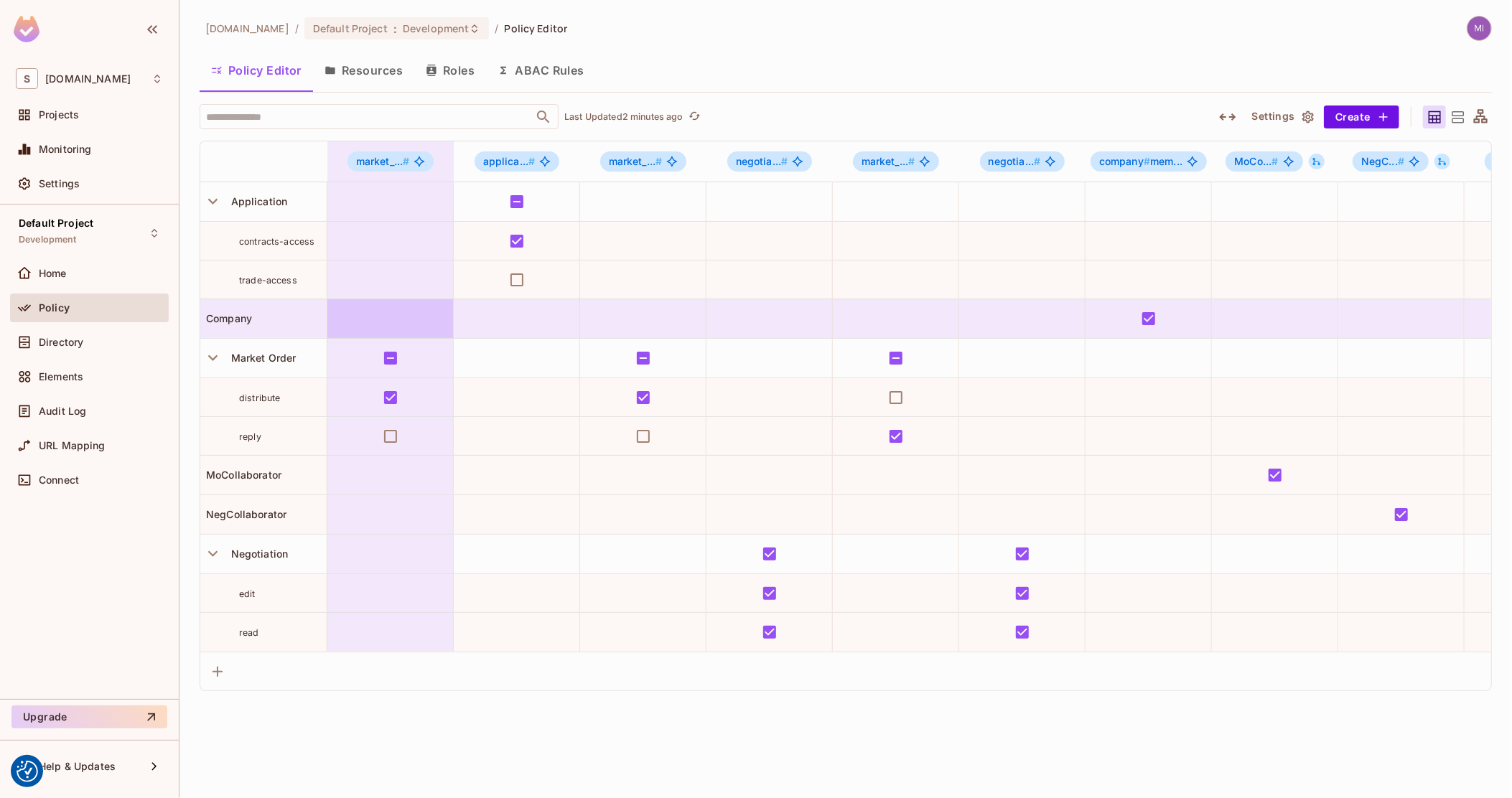
drag, startPoint x: 443, startPoint y: 321, endPoint x: 298, endPoint y: 331, distance: 145.3
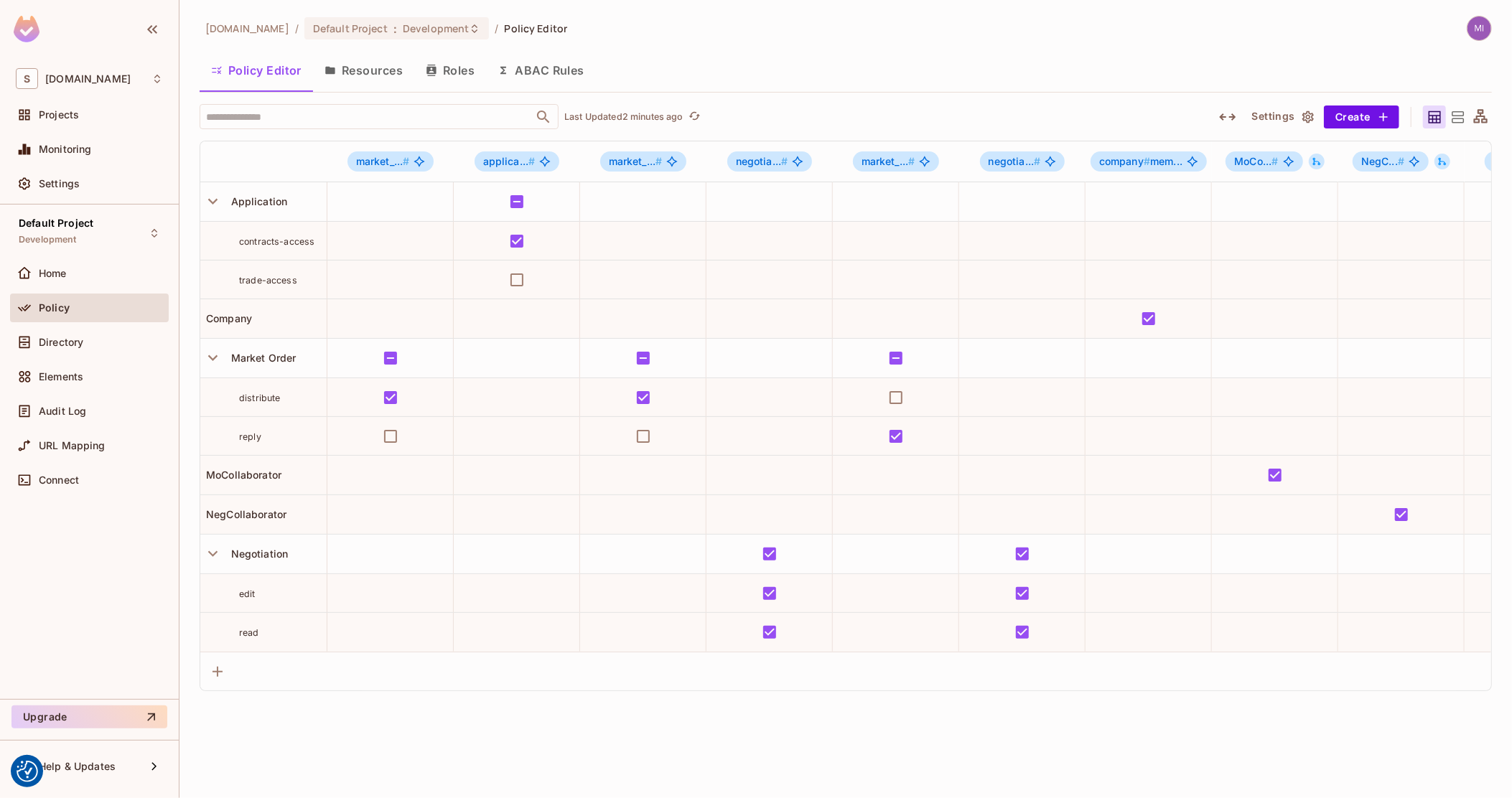
drag, startPoint x: 307, startPoint y: 283, endPoint x: 269, endPoint y: 250, distance: 50.3
click at [1490, 114] on div at bounding box center [1480, 117] width 23 height 23
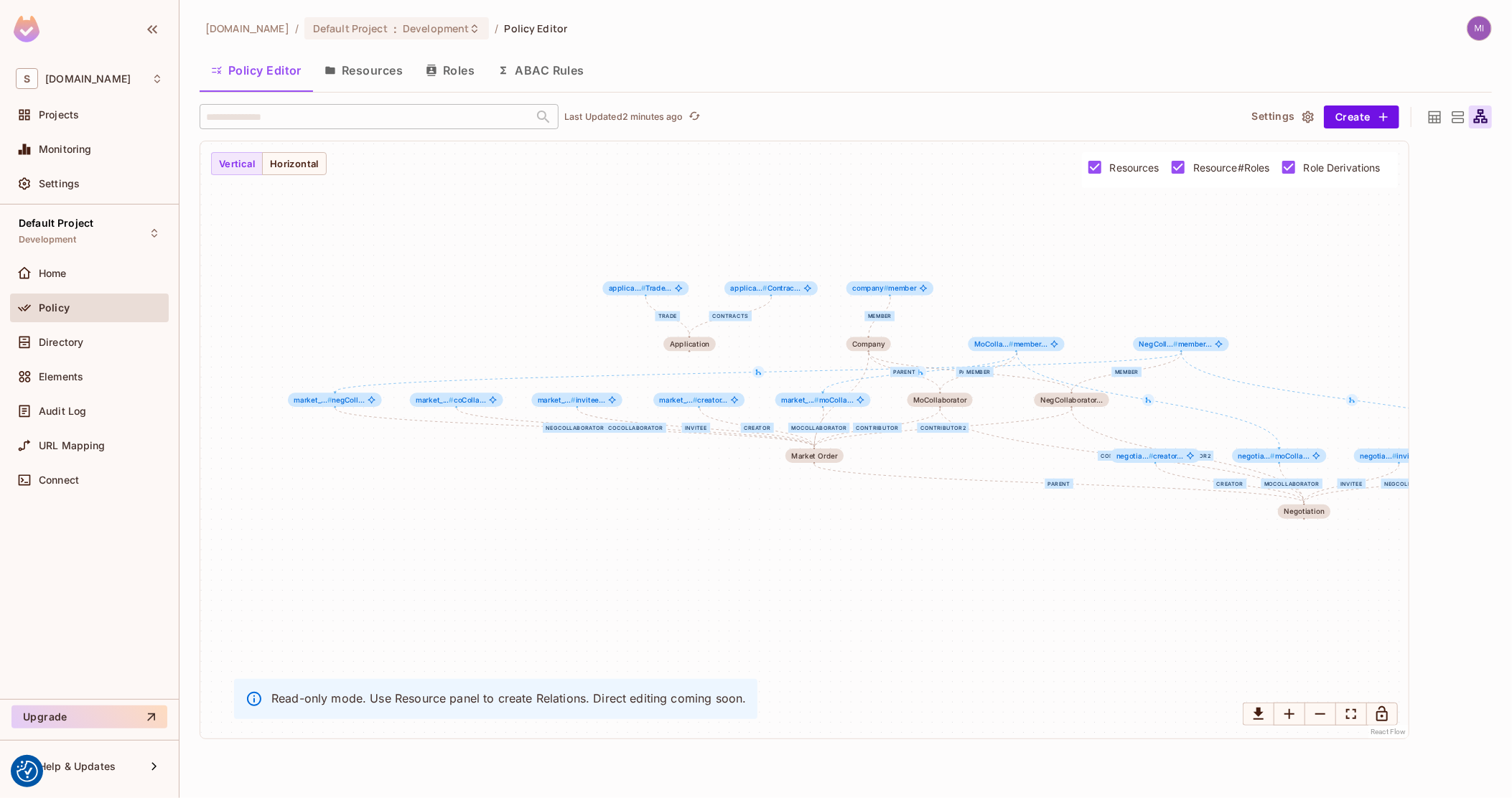
drag, startPoint x: 691, startPoint y: 373, endPoint x: 705, endPoint y: 374, distance: 14.0
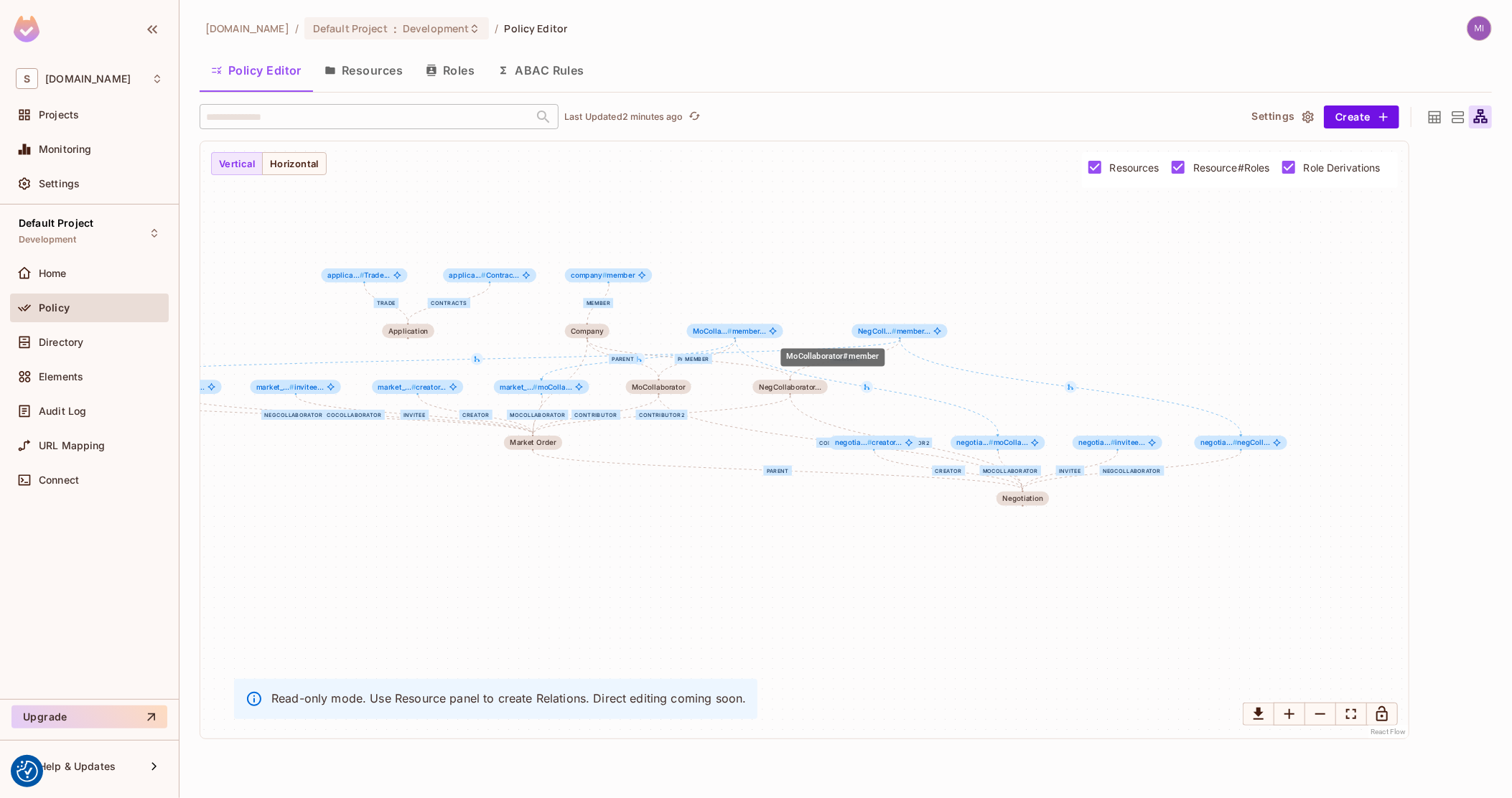
drag, startPoint x: 1034, startPoint y: 319, endPoint x: 727, endPoint y: 331, distance: 307.2
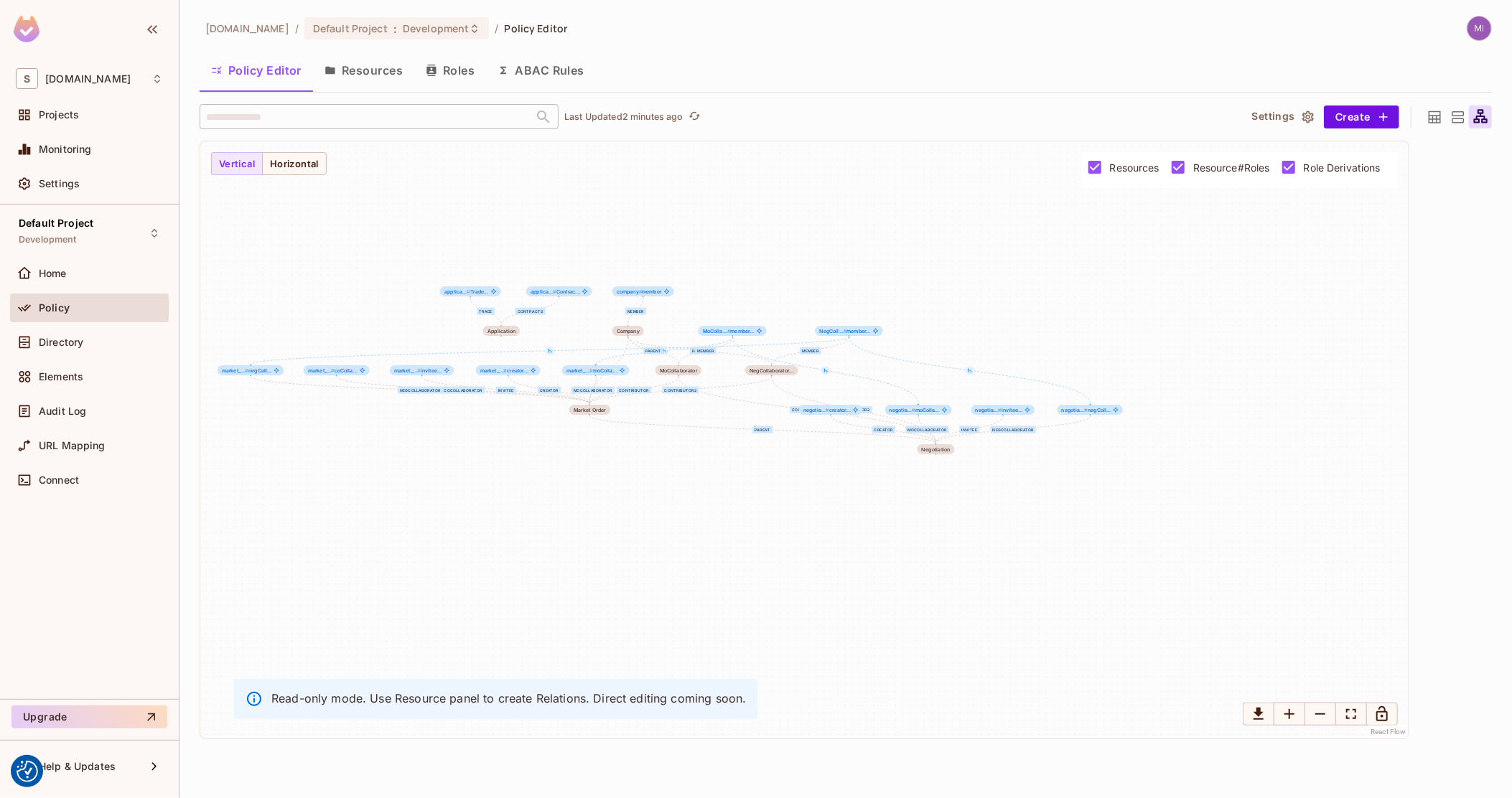
click at [1438, 115] on icon at bounding box center [1434, 117] width 12 height 12
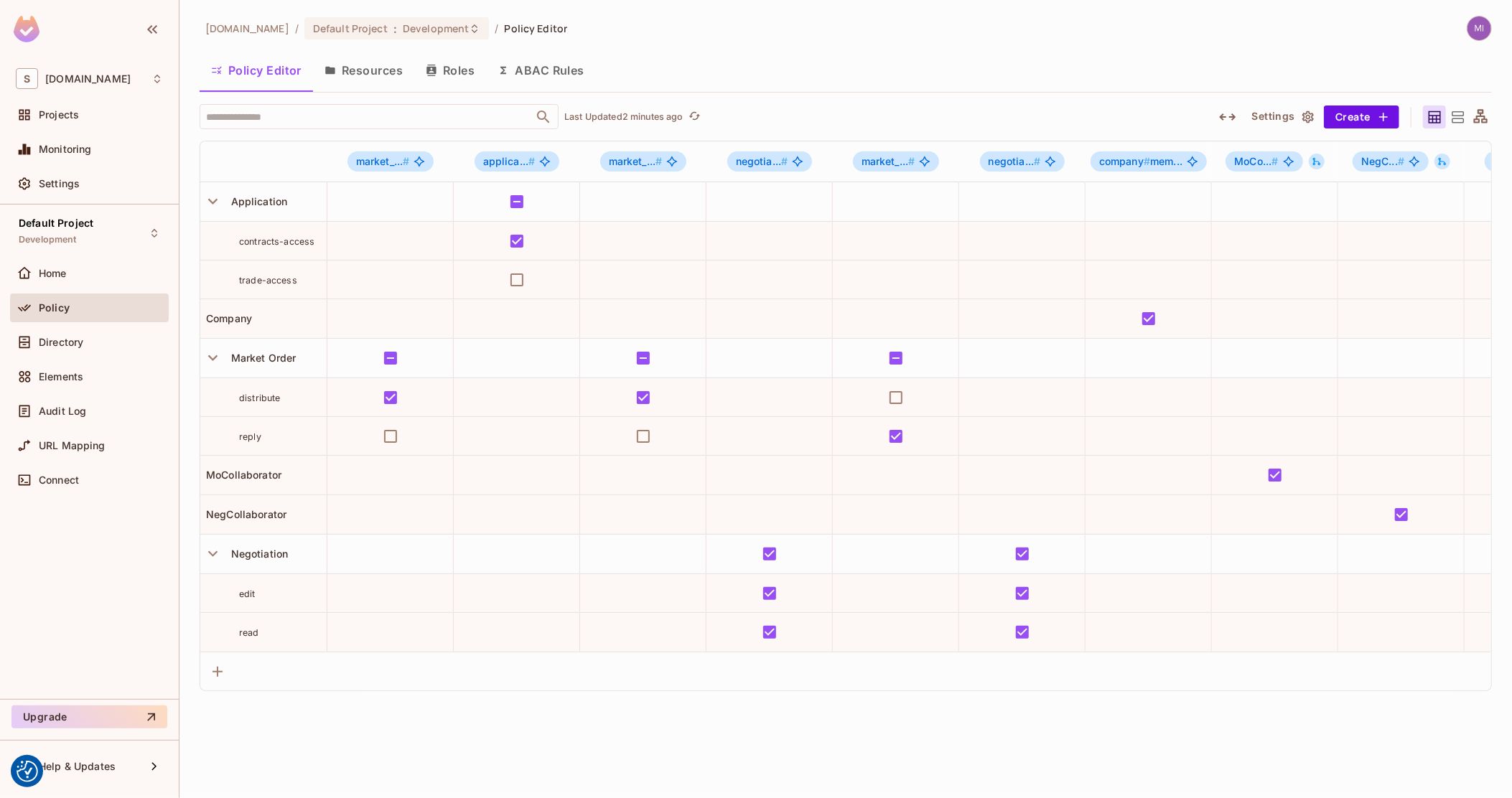
click at [1481, 111] on icon at bounding box center [1480, 117] width 18 height 18
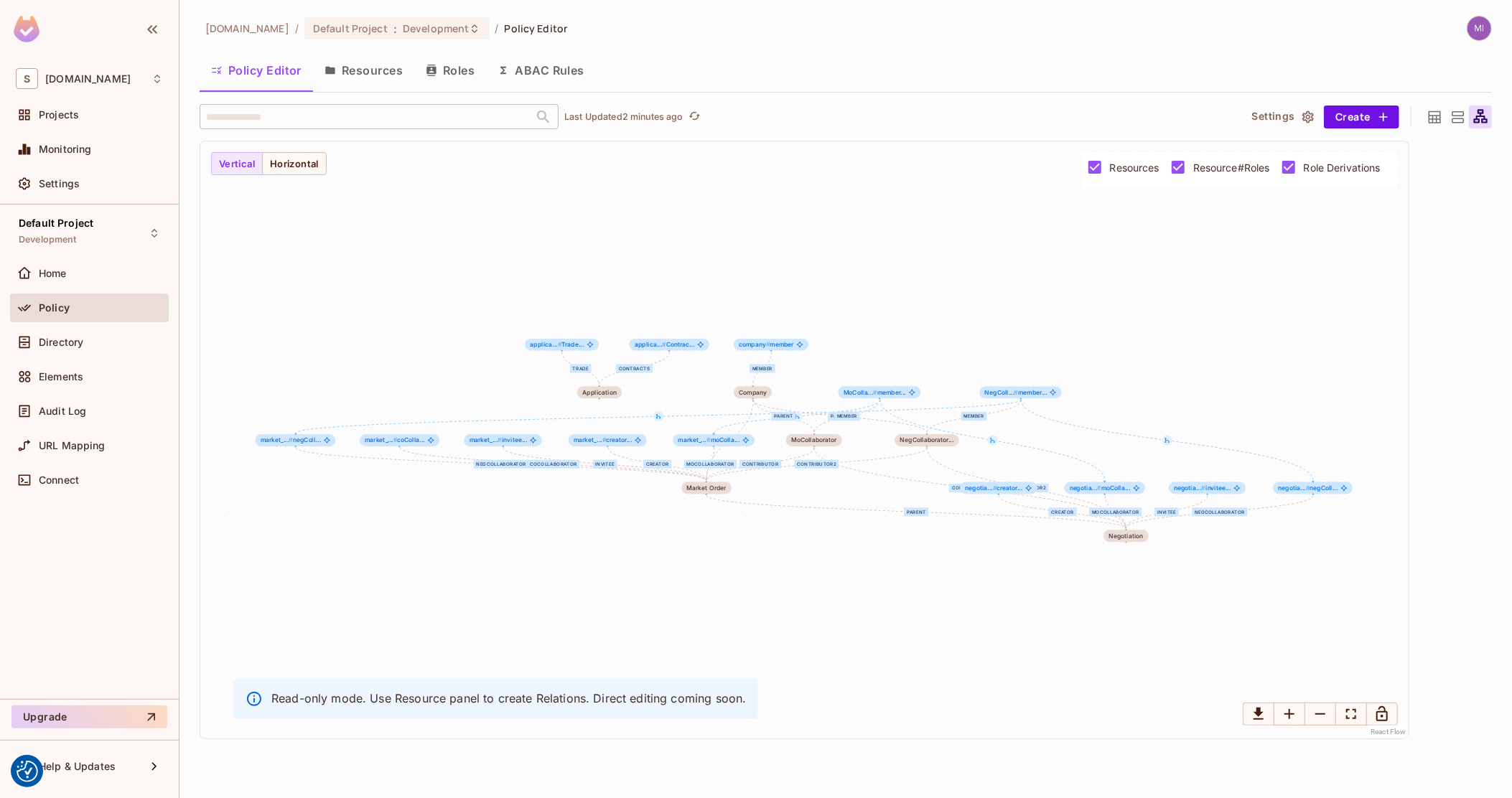
click at [1224, 169] on span "Resource#Roles" at bounding box center [1231, 168] width 77 height 14
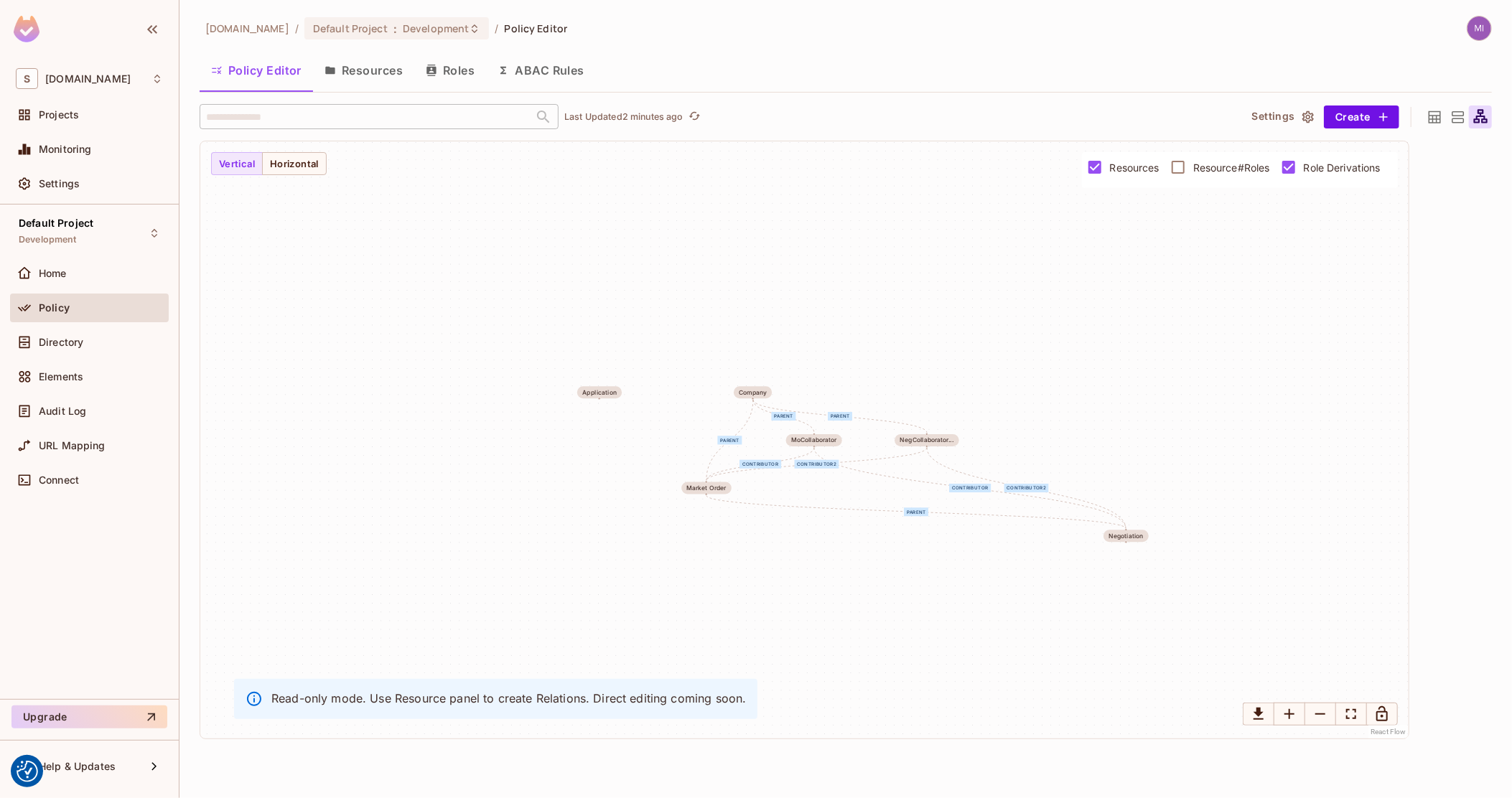
click at [1309, 170] on span "Role Derivations" at bounding box center [1342, 168] width 77 height 14
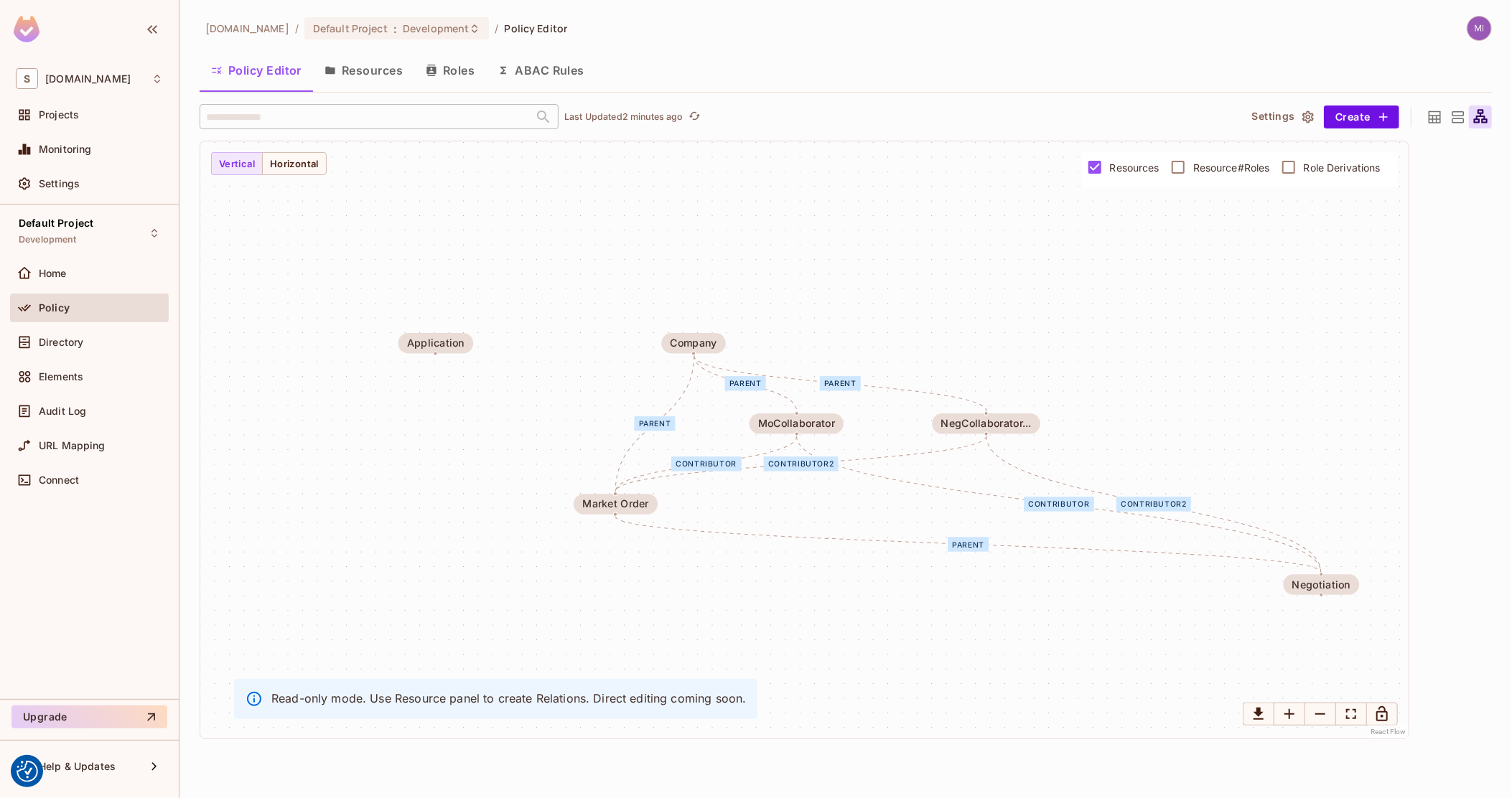
drag, startPoint x: 813, startPoint y: 494, endPoint x: 804, endPoint y: 460, distance: 35.2
click at [805, 460] on div "contributor2" at bounding box center [802, 463] width 75 height 14
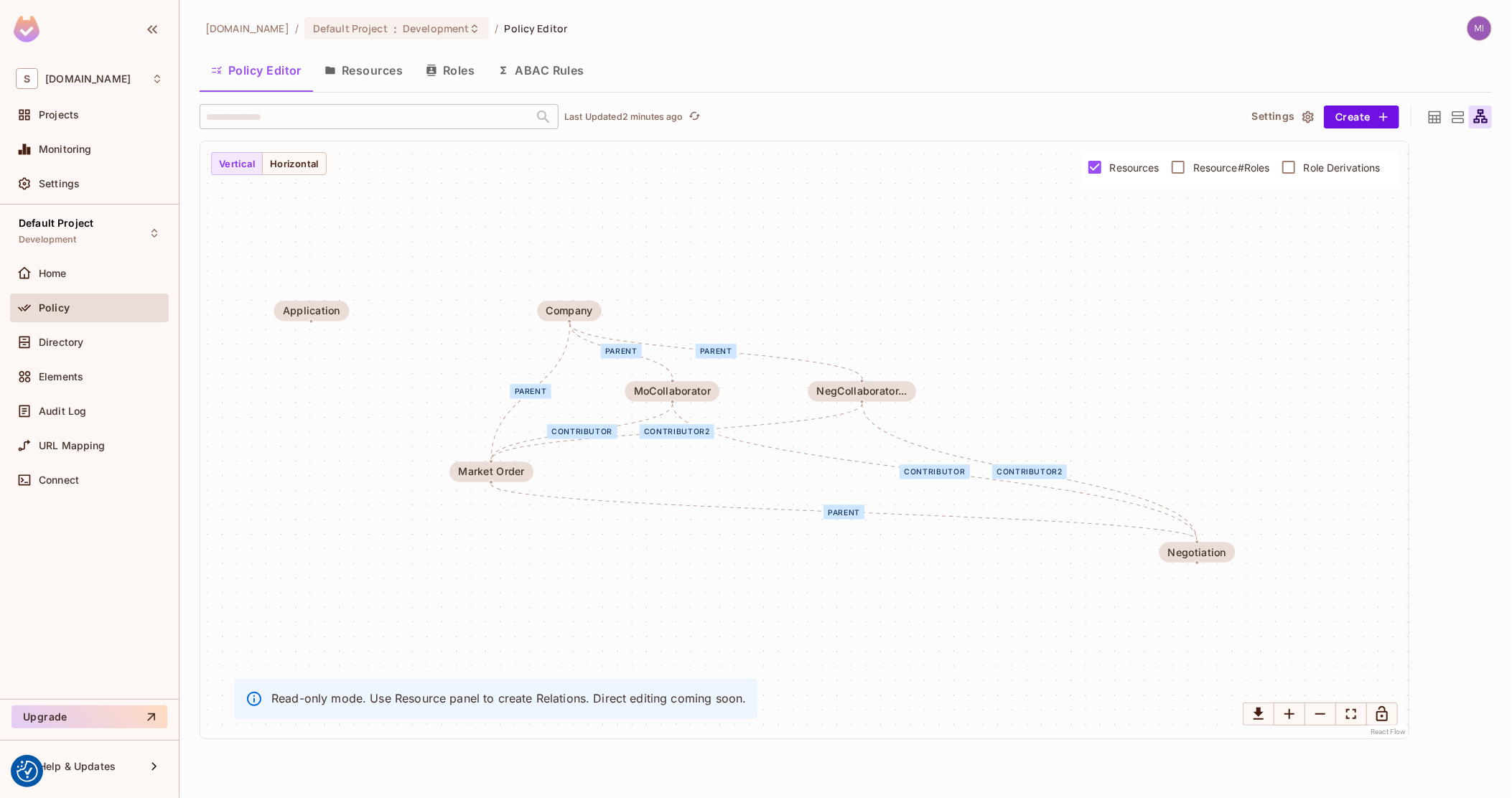
drag, startPoint x: 769, startPoint y: 481, endPoint x: 647, endPoint y: 454, distance: 125.0
click at [647, 454] on div "parent contributor contributor2 parent parent parent contributor contributor2 M…" at bounding box center [804, 440] width 1208 height 597
click at [668, 433] on div "contributor2" at bounding box center [675, 431] width 75 height 14
click at [681, 435] on div "contributor2" at bounding box center [675, 431] width 75 height 14
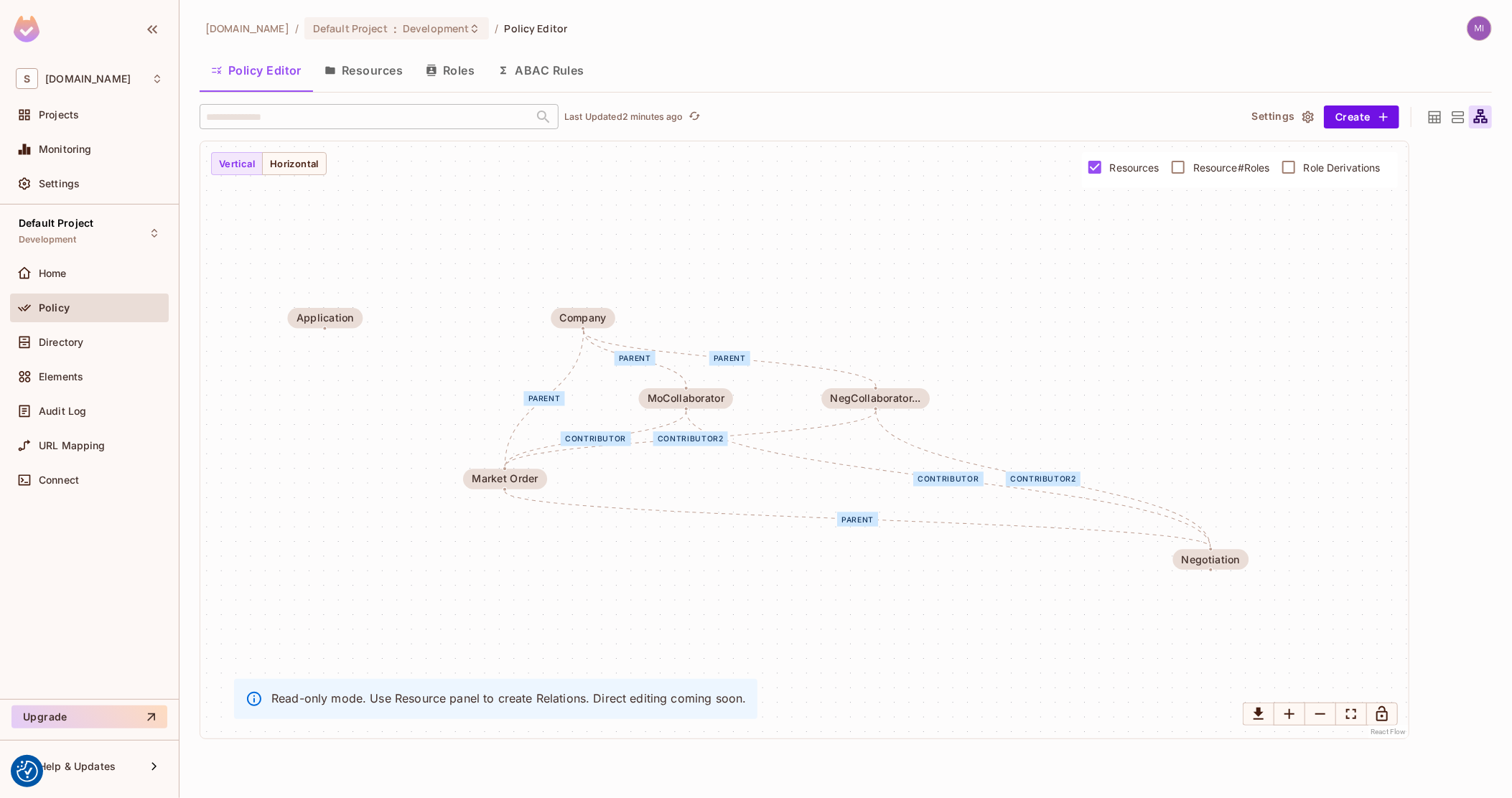
drag, startPoint x: 698, startPoint y: 426, endPoint x: 714, endPoint y: 434, distance: 17.9
click at [714, 434] on div "contributor2" at bounding box center [691, 438] width 75 height 14
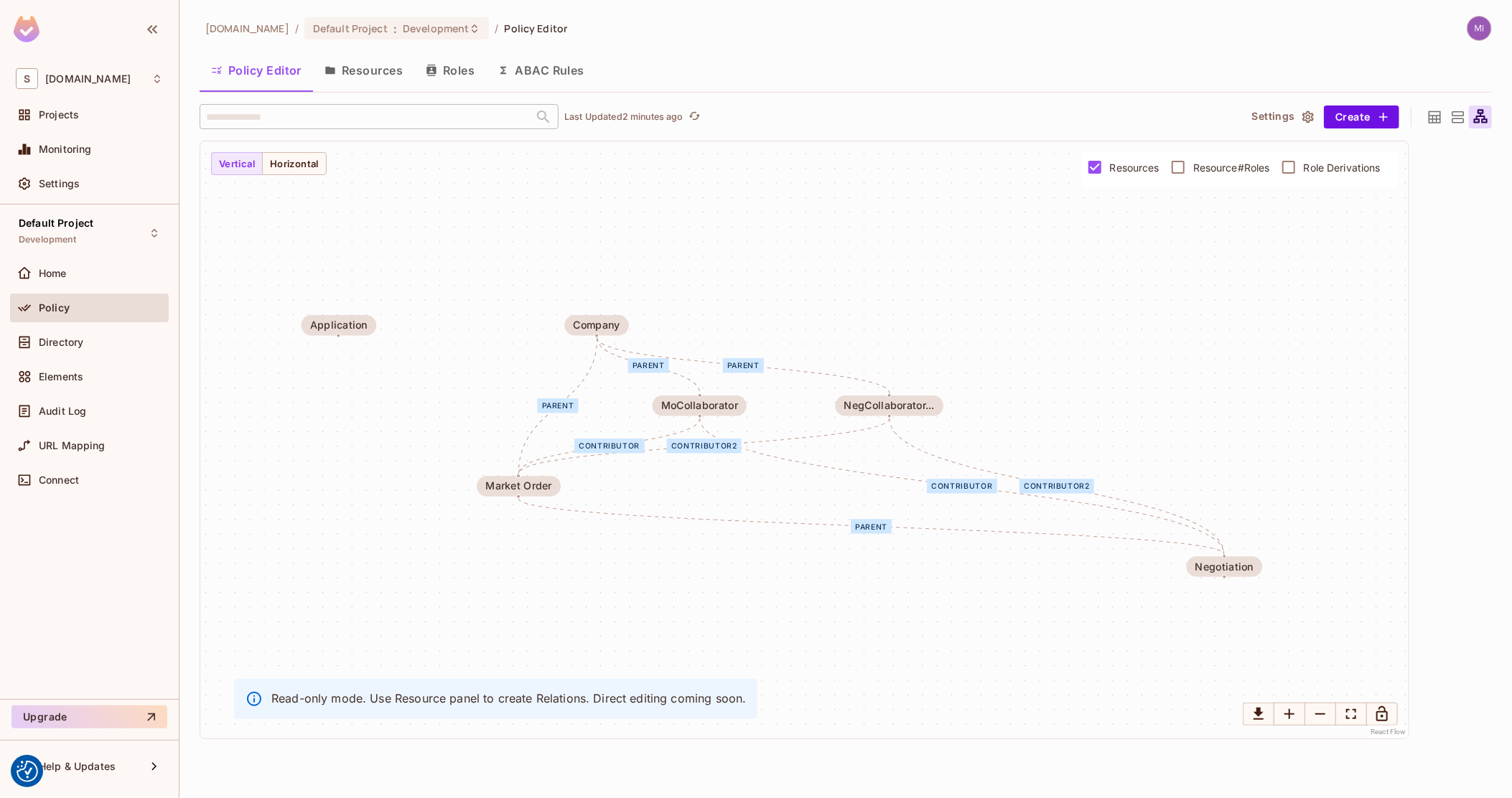
drag, startPoint x: 689, startPoint y: 437, endPoint x: 703, endPoint y: 443, distance: 15.2
click at [703, 443] on div "contributor2" at bounding box center [704, 445] width 75 height 14
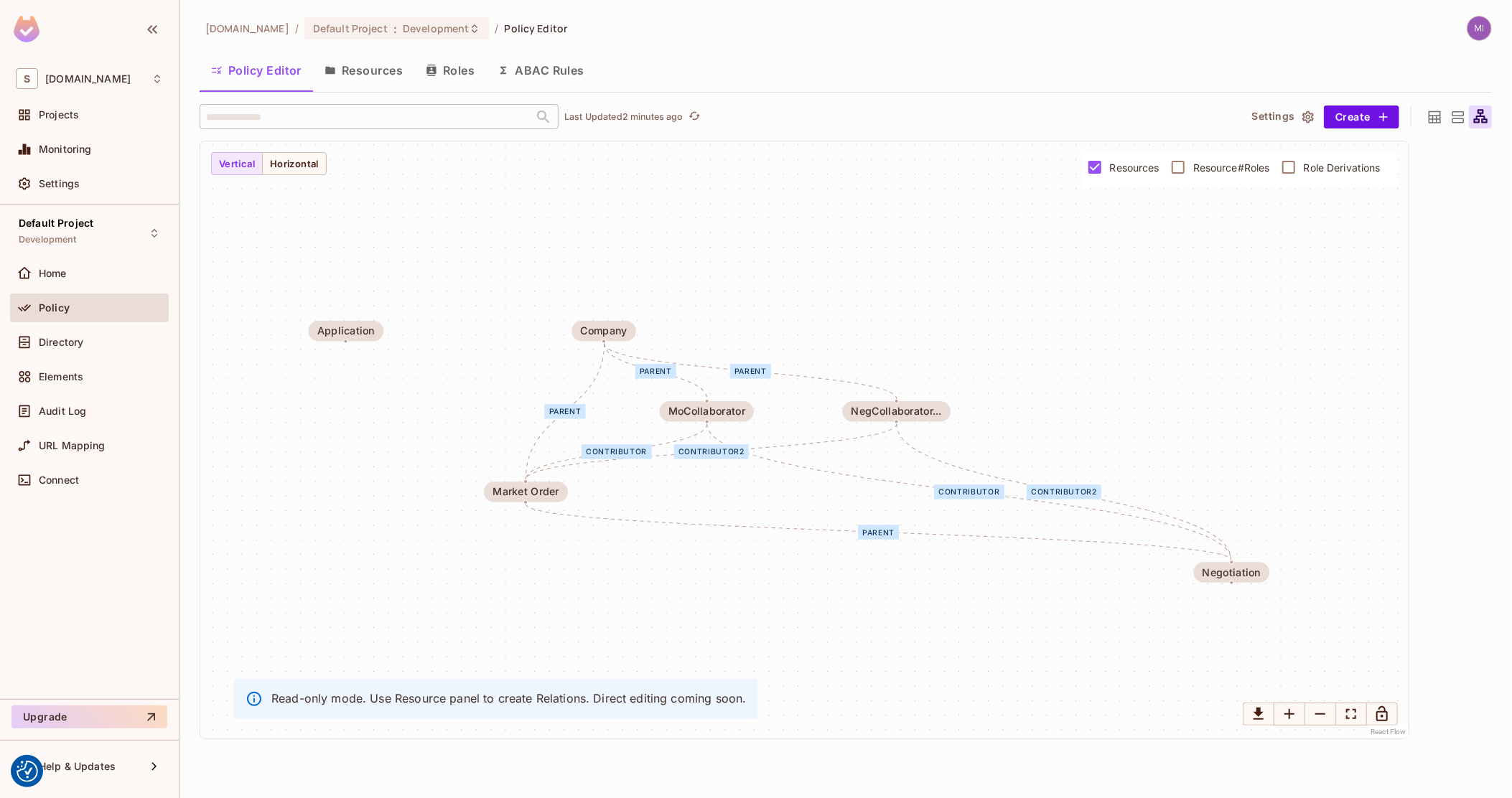
drag, startPoint x: 712, startPoint y: 448, endPoint x: 719, endPoint y: 454, distance: 9.2
click at [719, 454] on div "contributor2" at bounding box center [711, 451] width 75 height 14
drag, startPoint x: 719, startPoint y: 454, endPoint x: 730, endPoint y: 455, distance: 11.0
click at [730, 455] on div "contributor2" at bounding box center [722, 452] width 75 height 14
drag, startPoint x: 730, startPoint y: 455, endPoint x: 695, endPoint y: 457, distance: 35.1
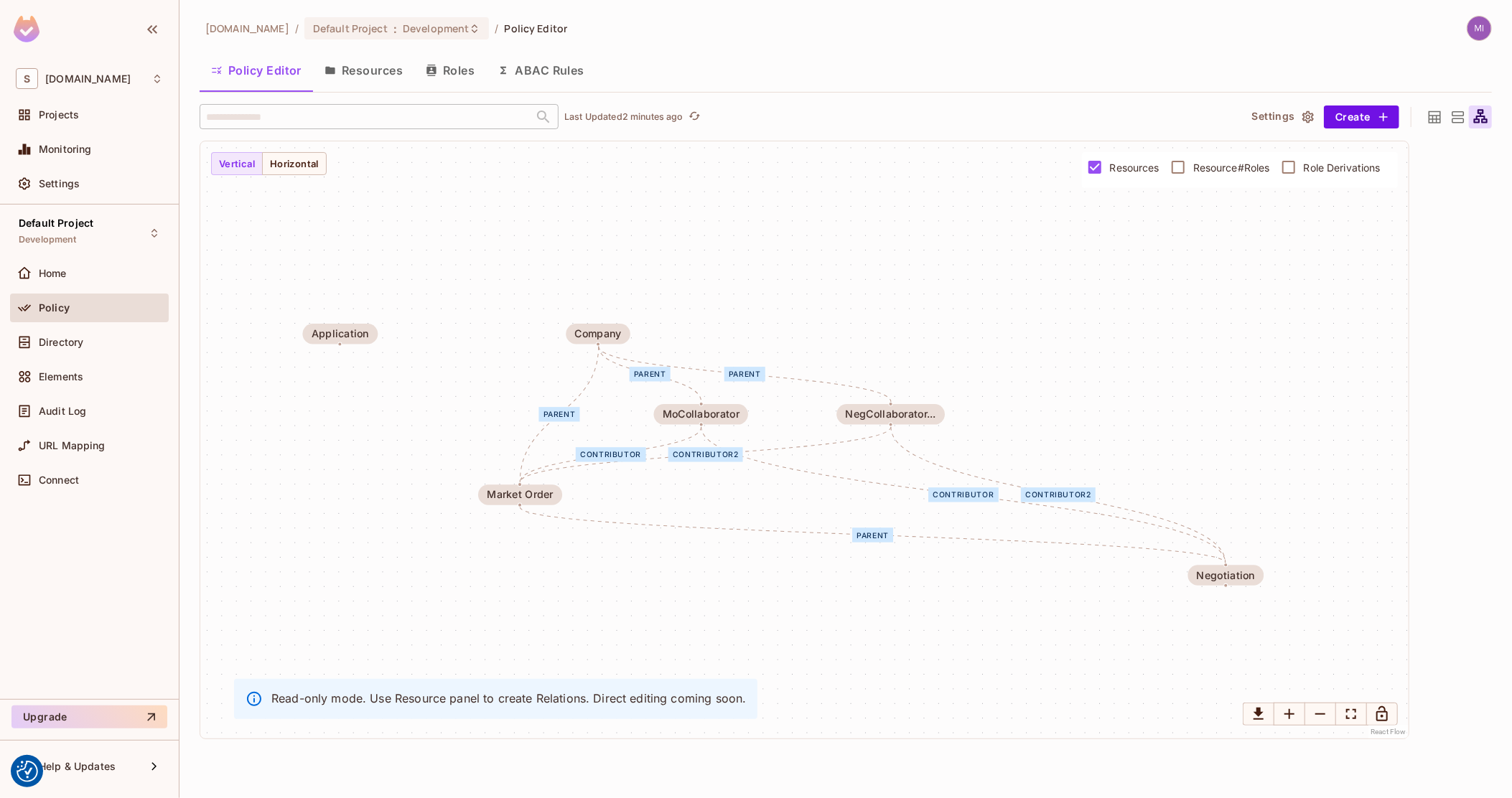
click at [696, 457] on div "contributor2" at bounding box center [706, 454] width 75 height 14
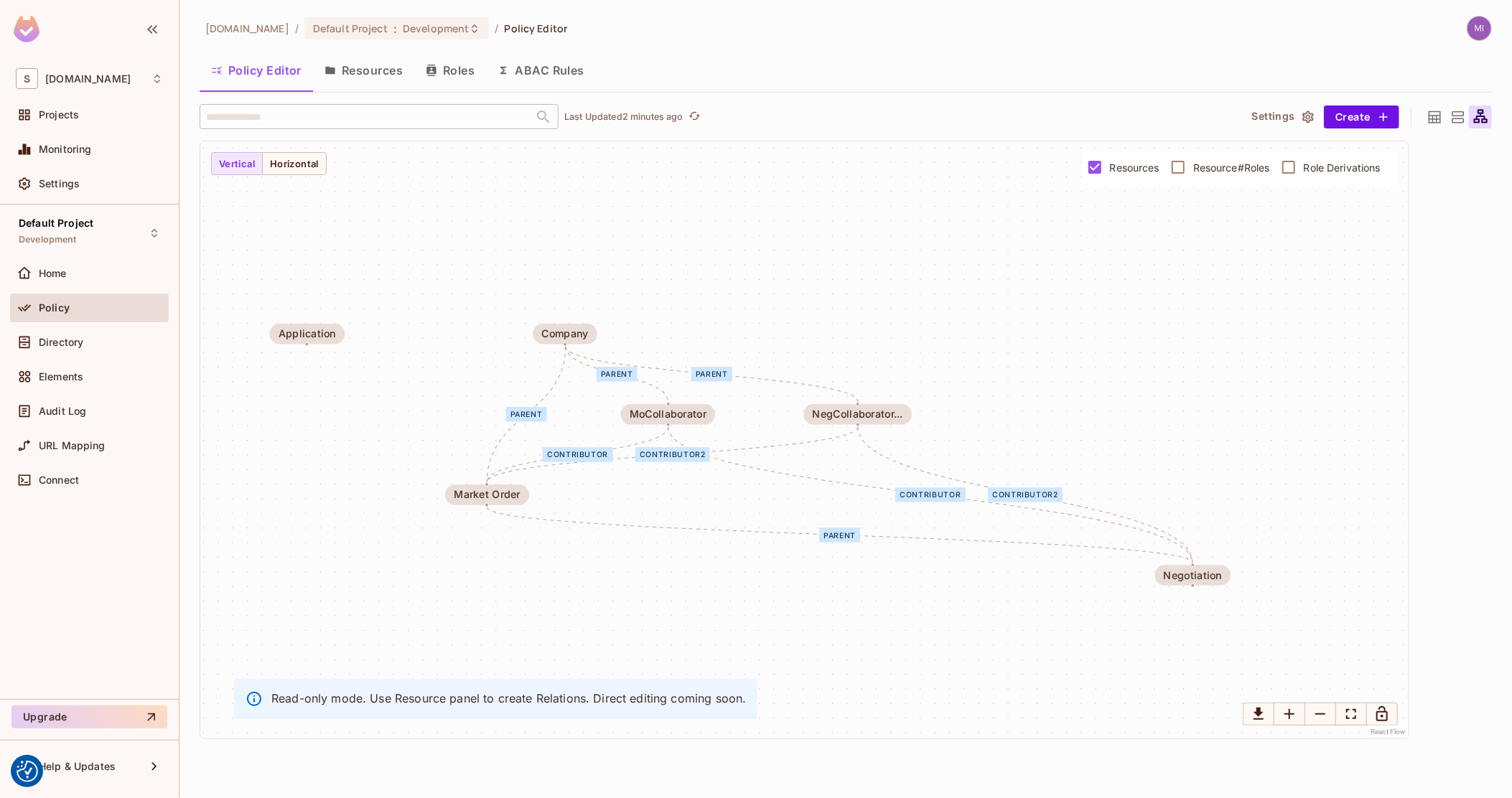
drag, startPoint x: 693, startPoint y: 457, endPoint x: 674, endPoint y: 456, distance: 19.0
click at [675, 457] on div "contributor2" at bounding box center [673, 454] width 75 height 14
drag, startPoint x: 674, startPoint y: 456, endPoint x: 664, endPoint y: 455, distance: 10.0
click at [665, 455] on div "contributor2" at bounding box center [664, 454] width 75 height 14
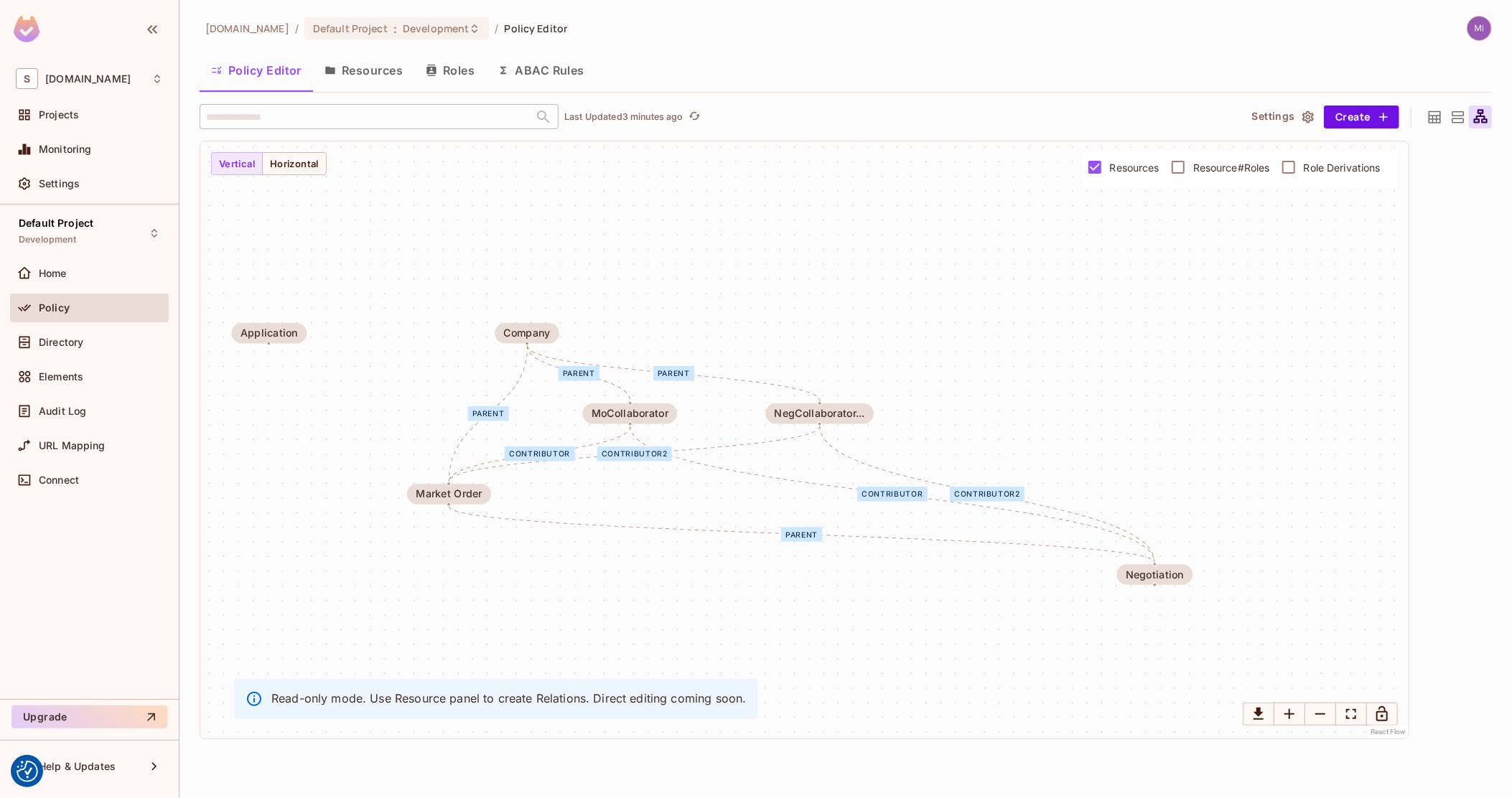
drag, startPoint x: 670, startPoint y: 451, endPoint x: 642, endPoint y: 452, distance: 28.0
click at [642, 452] on div "contributor2" at bounding box center [634, 454] width 75 height 14
drag, startPoint x: 630, startPoint y: 456, endPoint x: 615, endPoint y: 459, distance: 15.3
click at [615, 459] on div "contributor2" at bounding box center [625, 455] width 75 height 14
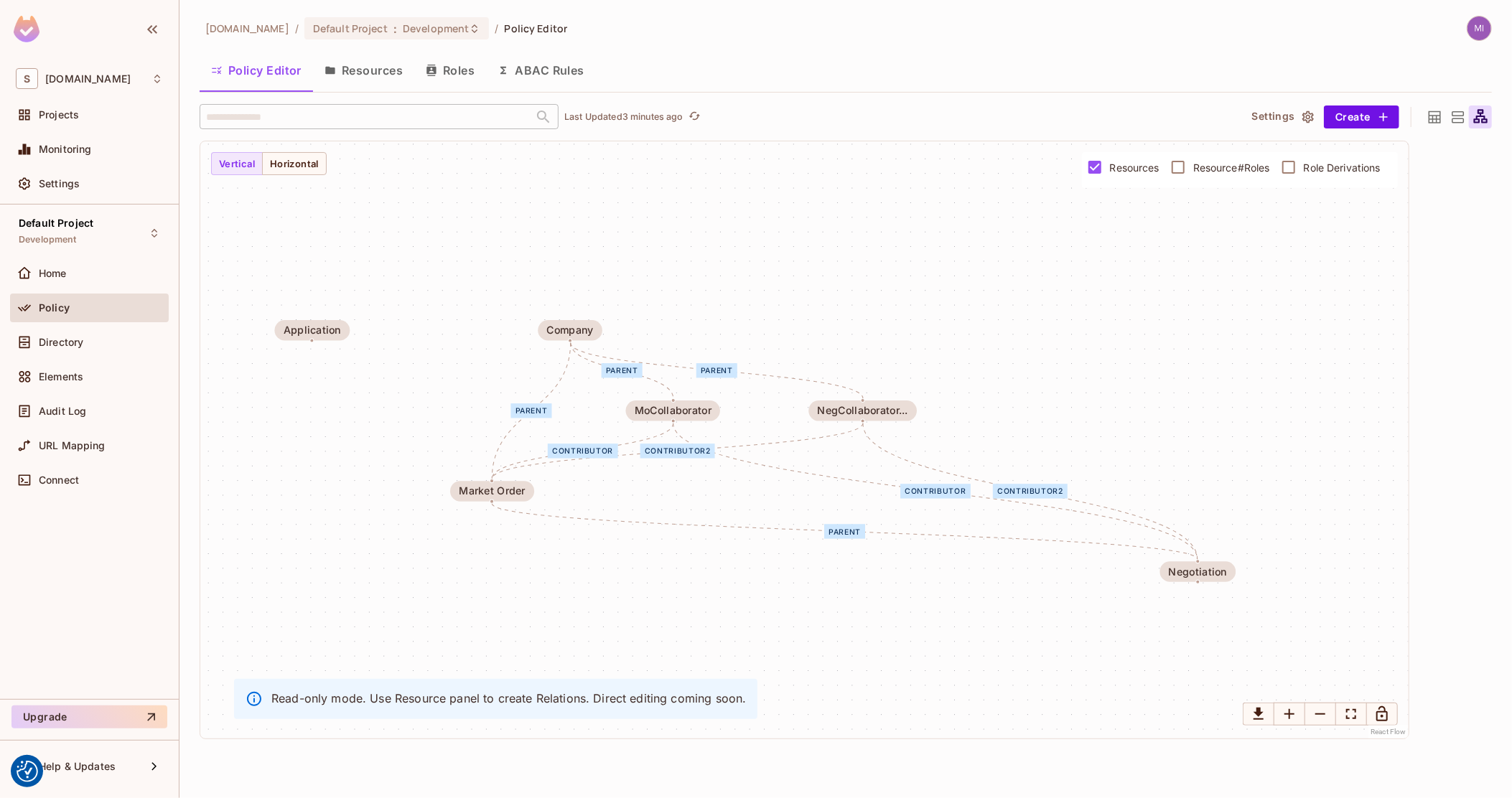
drag, startPoint x: 558, startPoint y: 471, endPoint x: 617, endPoint y: 466, distance: 59.2
click at [617, 466] on div "parent contributor contributor2 parent parent parent contributor contributor2 M…" at bounding box center [804, 440] width 1208 height 597
click at [313, 324] on div "Application" at bounding box center [311, 329] width 57 height 11
drag, startPoint x: 320, startPoint y: 338, endPoint x: 388, endPoint y: 410, distance: 99.0
click at [388, 410] on div "Application" at bounding box center [377, 402] width 75 height 20
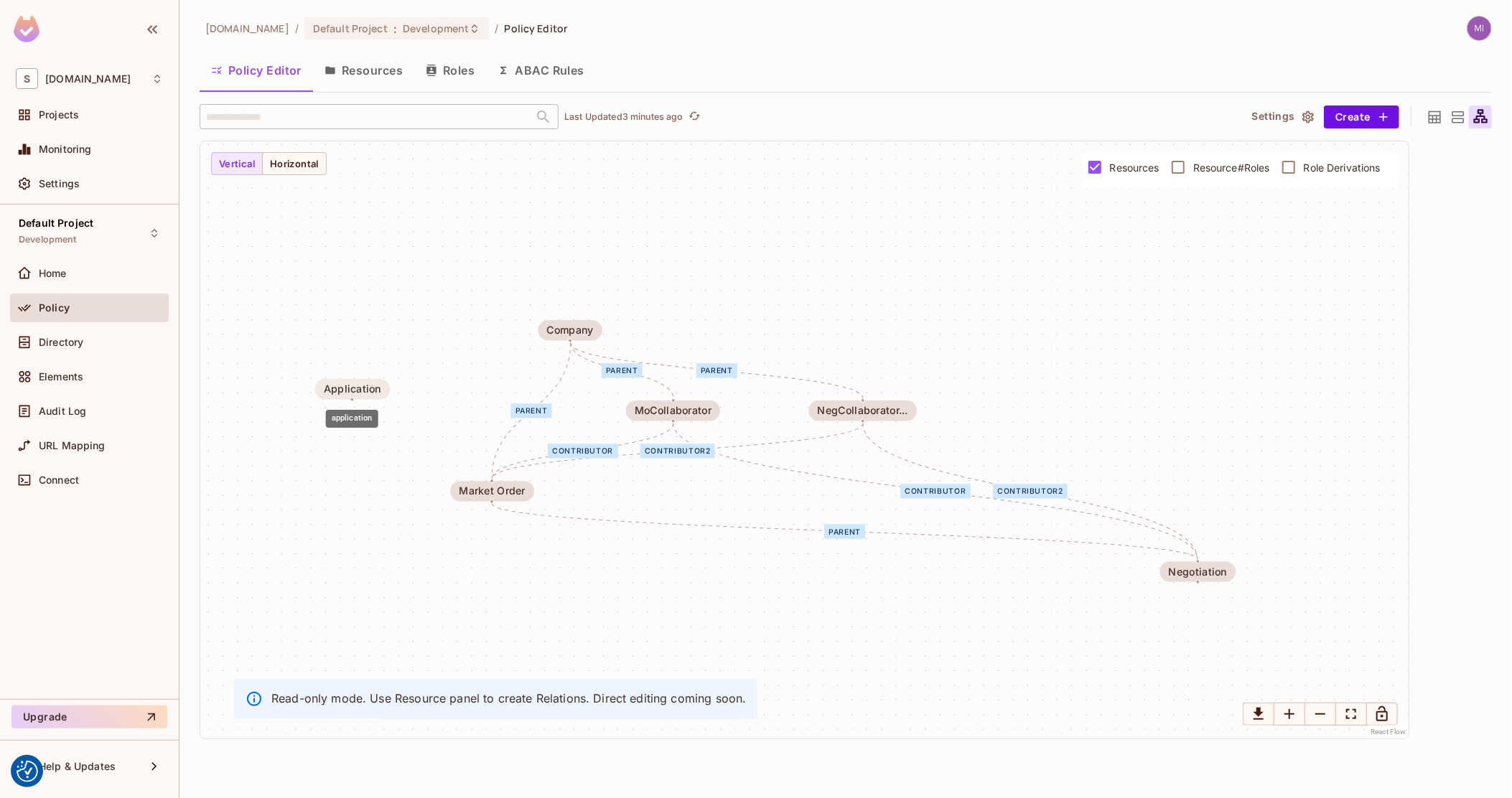
drag, startPoint x: 388, startPoint y: 410, endPoint x: 345, endPoint y: 386, distance: 49.2
click at [345, 387] on div "Application" at bounding box center [352, 389] width 75 height 20
click at [345, 386] on div "Application" at bounding box center [337, 379] width 75 height 20
drag, startPoint x: 338, startPoint y: 381, endPoint x: 333, endPoint y: 361, distance: 20.6
click at [333, 371] on div "Application" at bounding box center [337, 376] width 57 height 11
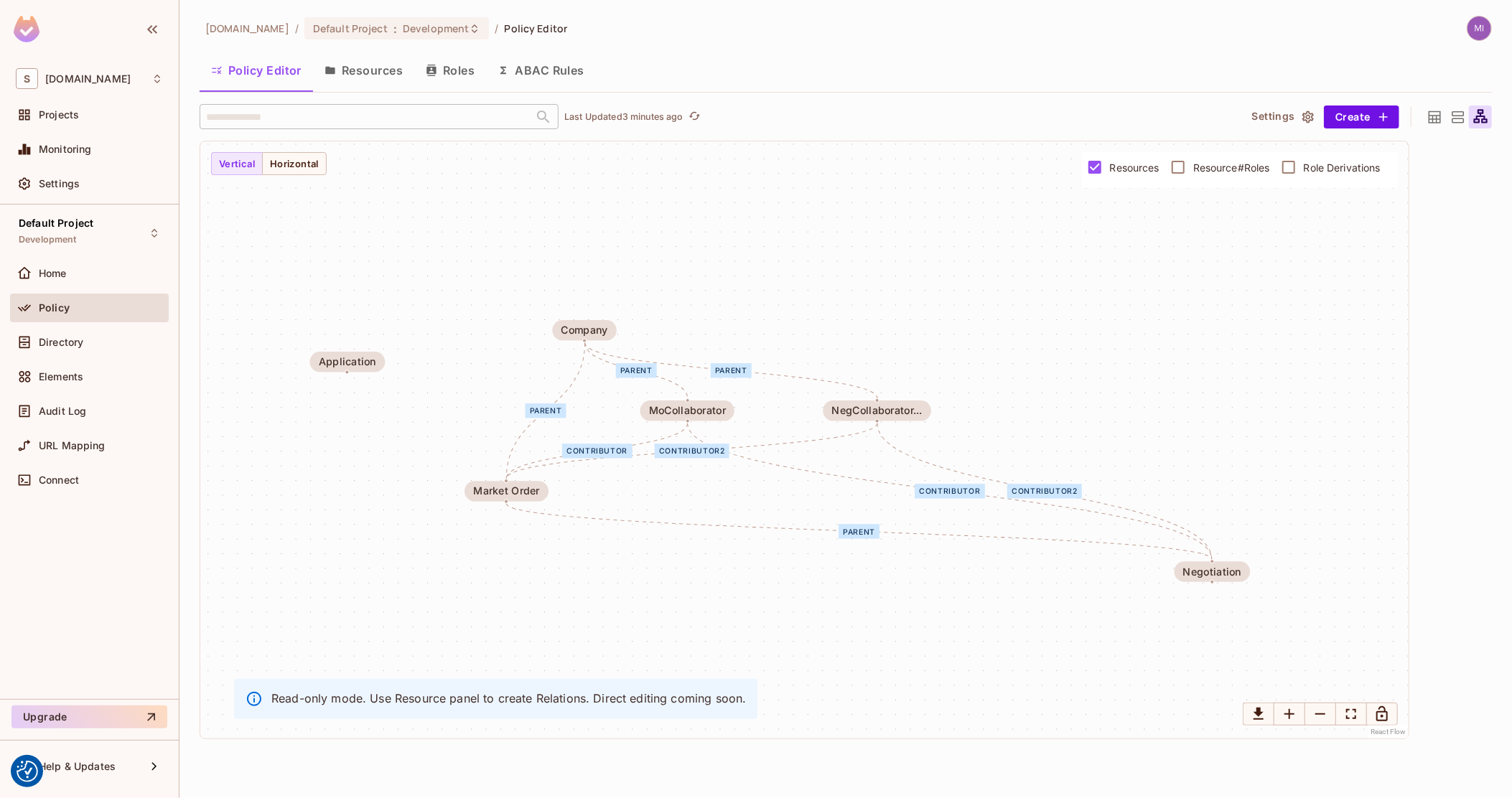
drag, startPoint x: 415, startPoint y: 334, endPoint x: 429, endPoint y: 334, distance: 14.0
click at [429, 334] on div "parent contributor contributor2 parent parent parent contributor contributor2 M…" at bounding box center [804, 440] width 1208 height 597
click at [1426, 115] on icon at bounding box center [1434, 117] width 18 height 18
